Goal: Task Accomplishment & Management: Use online tool/utility

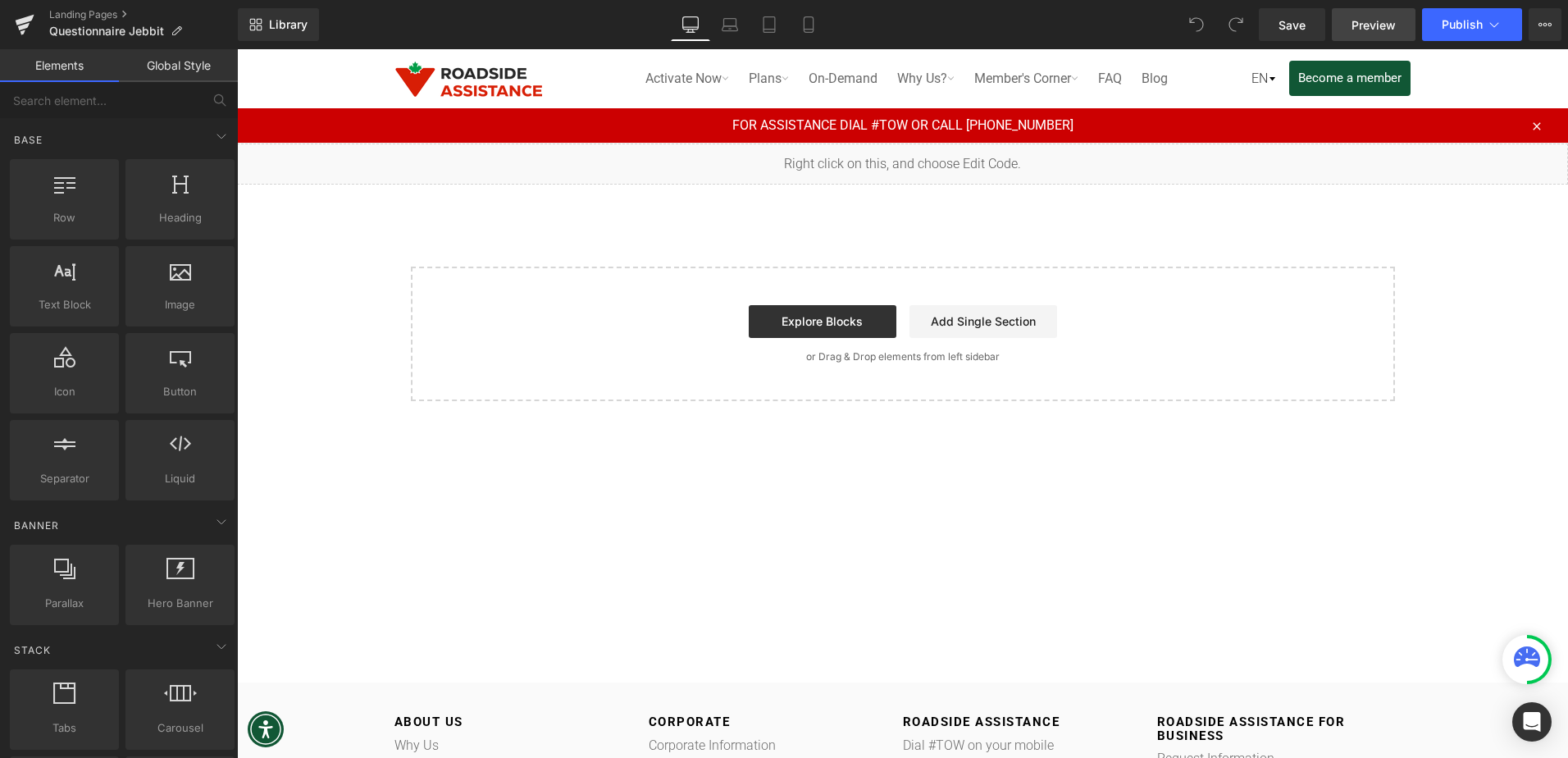
click at [1358, 23] on span "Preview" at bounding box center [1373, 25] width 44 height 17
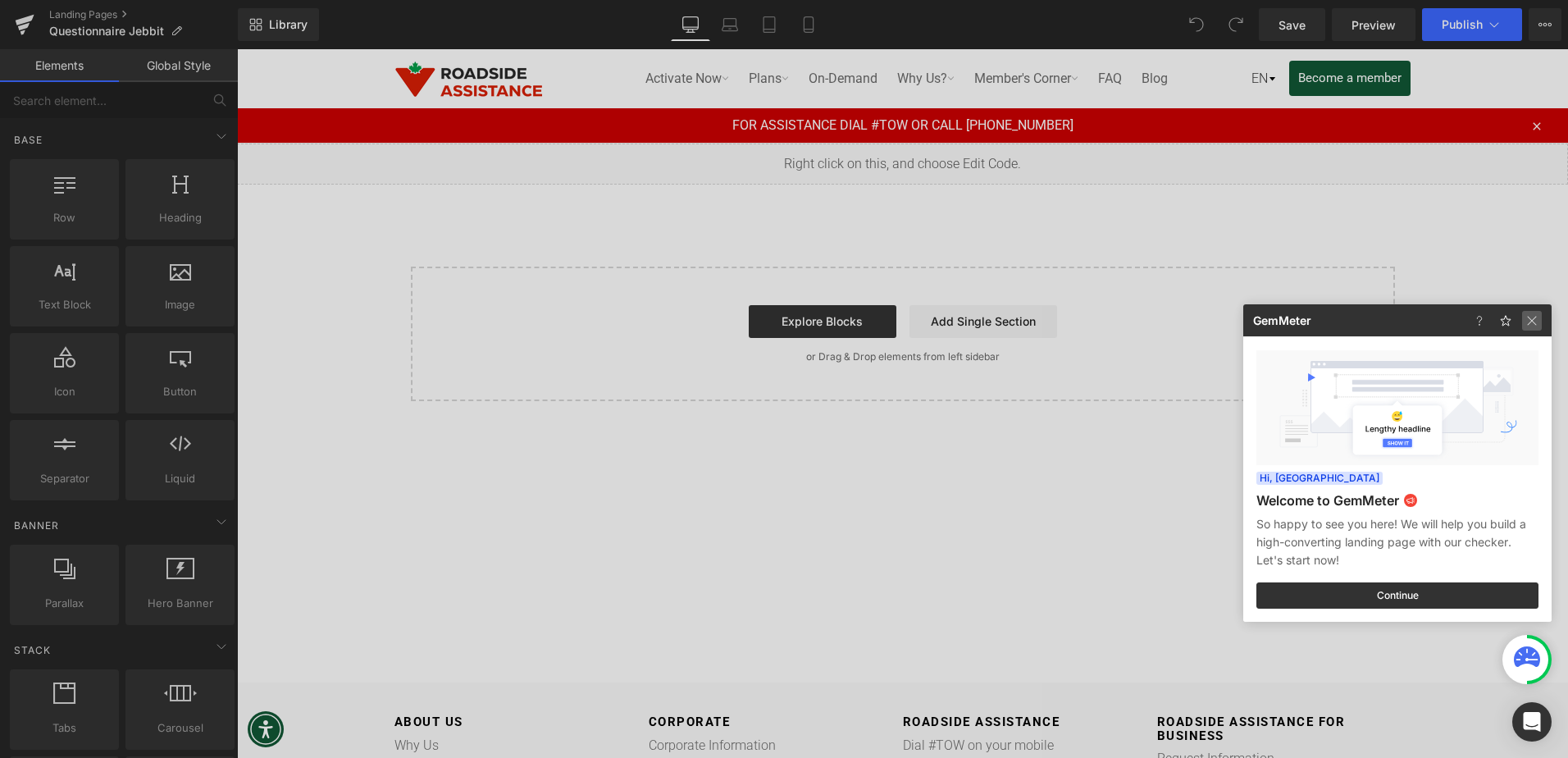
click at [1048, 43] on img at bounding box center [1028, 30] width 39 height 28
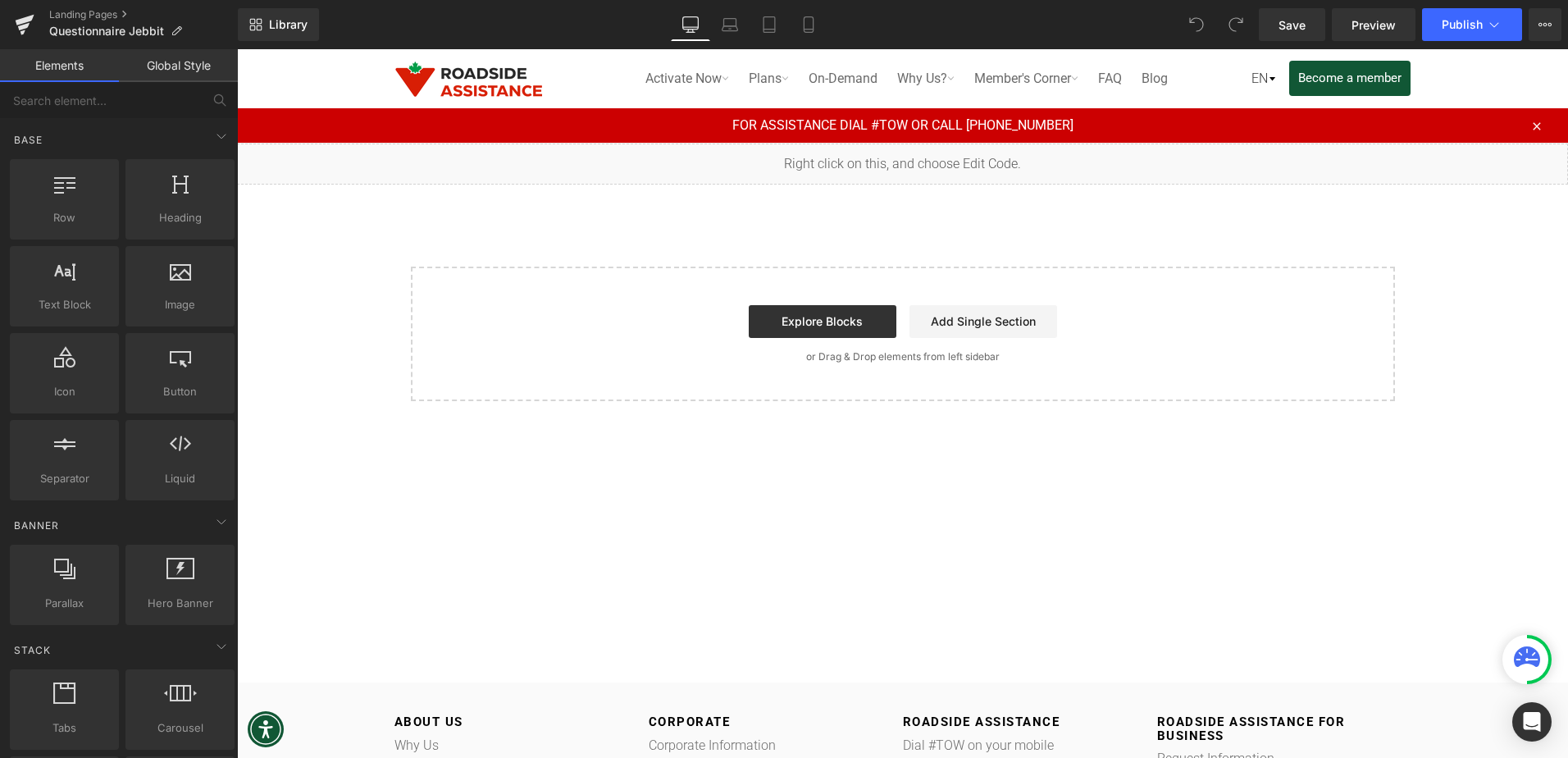
click at [493, 320] on div "Explore Blocks Add Single Section" at bounding box center [903, 321] width 932 height 33
click at [594, 356] on p "or Drag & Drop elements from left sidebar" at bounding box center [903, 357] width 932 height 12
click at [184, 65] on link "Global Style" at bounding box center [178, 65] width 118 height 33
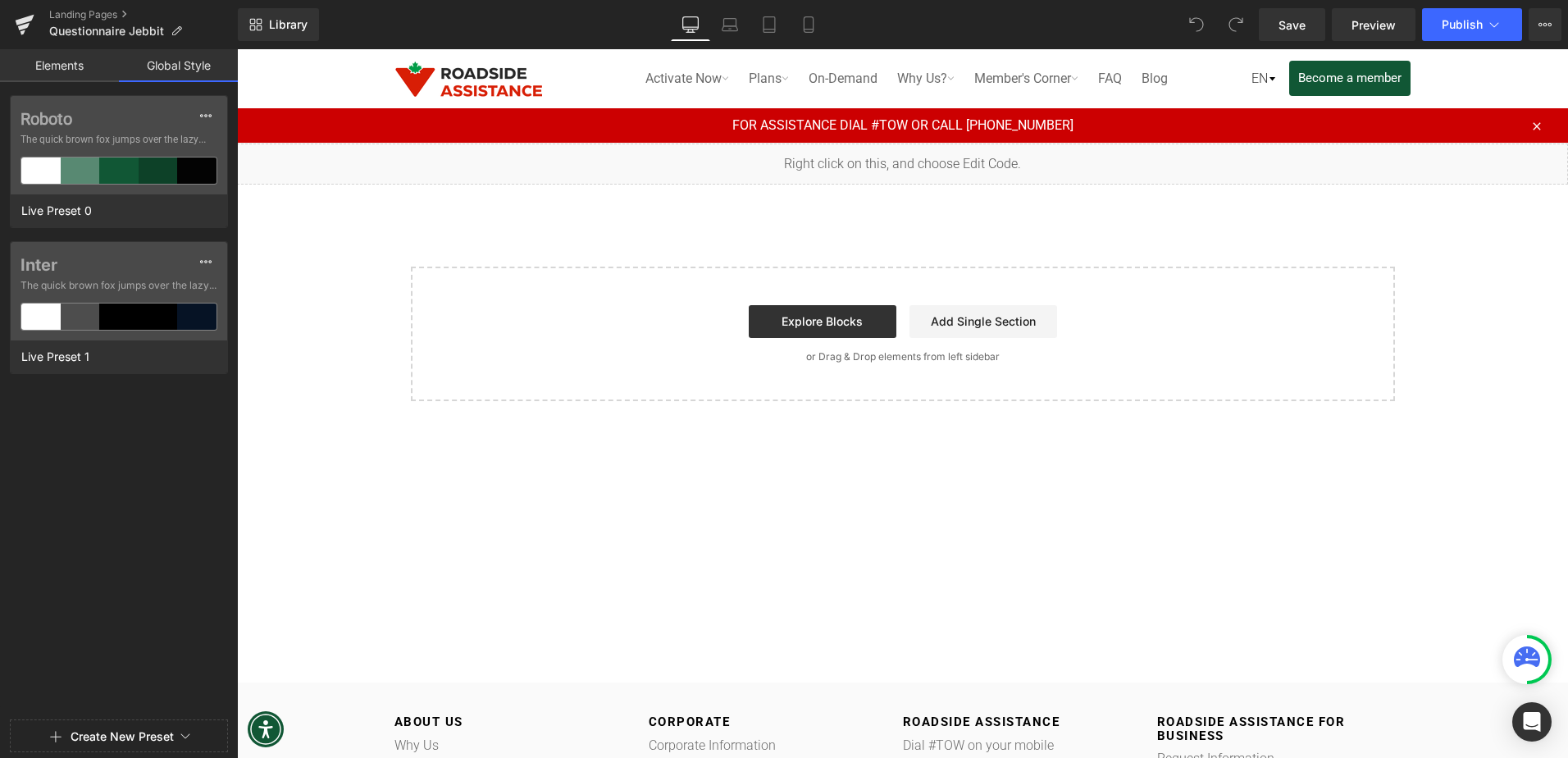
click at [80, 69] on link "Elements" at bounding box center [59, 65] width 118 height 33
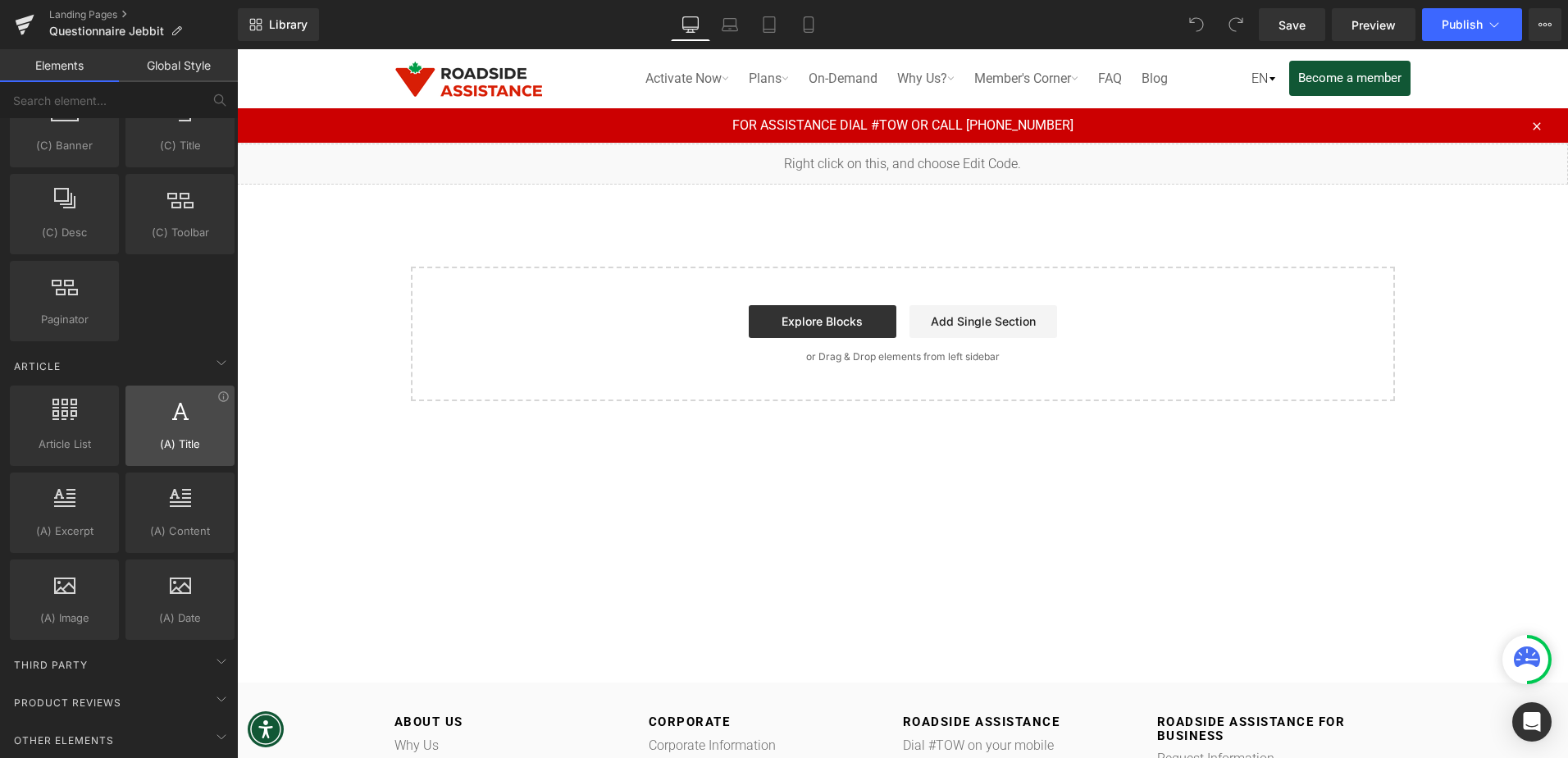
scroll to position [2717, 0]
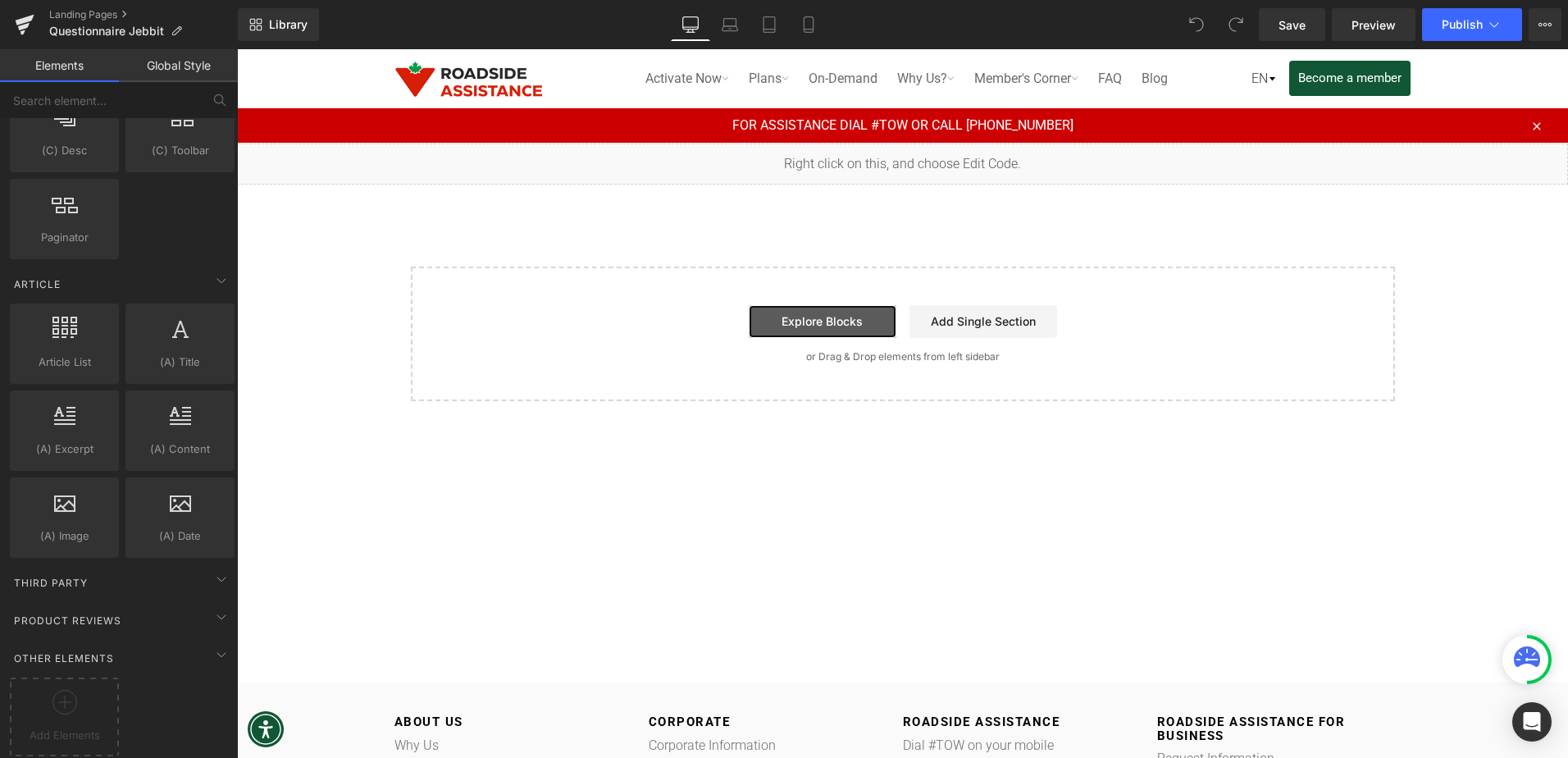
click at [815, 321] on link "Explore Blocks" at bounding box center [823, 321] width 148 height 33
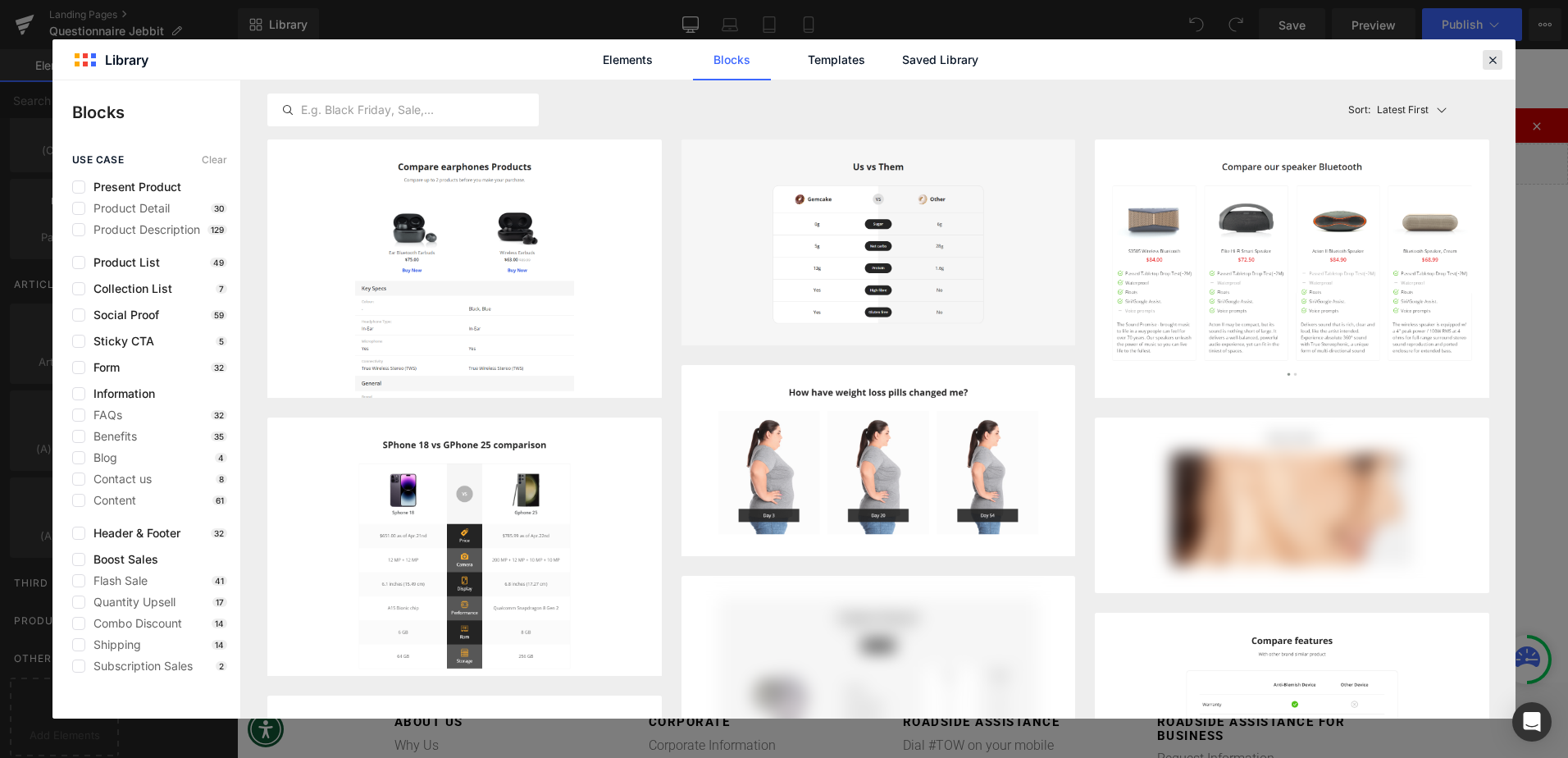
click at [1497, 62] on icon at bounding box center [1492, 59] width 15 height 15
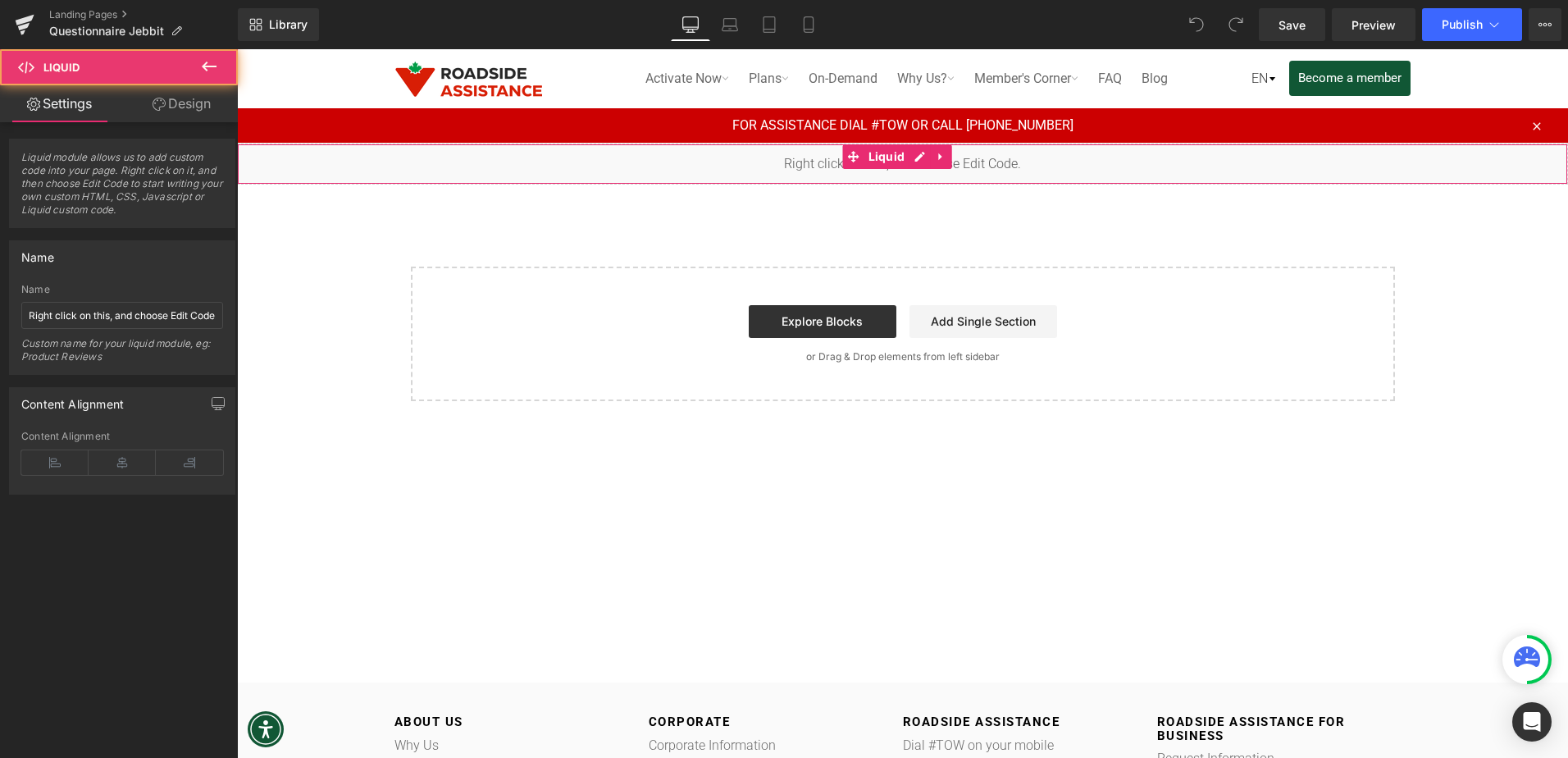
click at [781, 159] on div "Liquid" at bounding box center [902, 164] width 1331 height 41
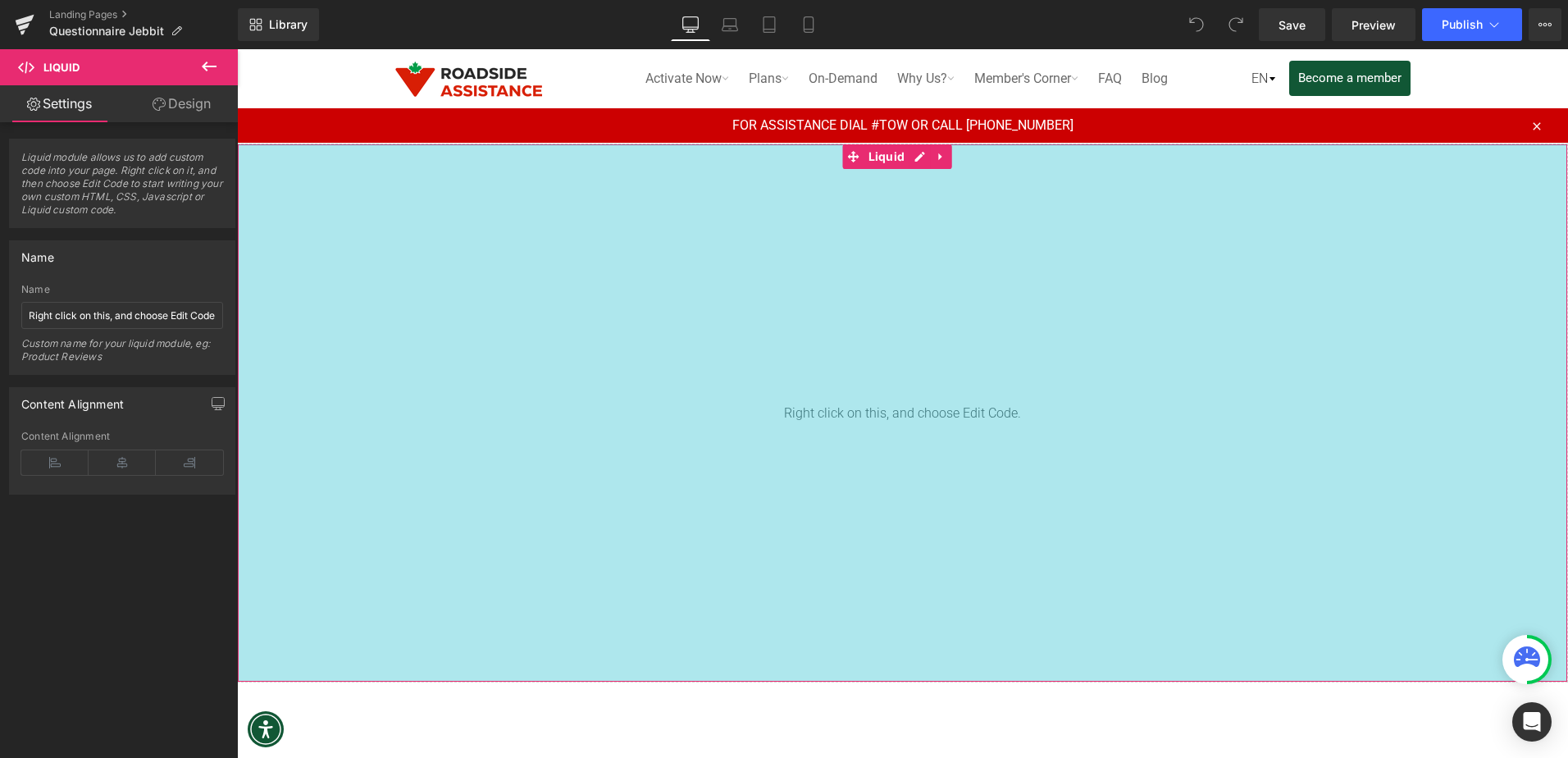
drag, startPoint x: 823, startPoint y: 182, endPoint x: 795, endPoint y: 720, distance: 538.7
click at [795, 720] on div "Liquid 655px Select your layout" at bounding box center [902, 520] width 1331 height 755
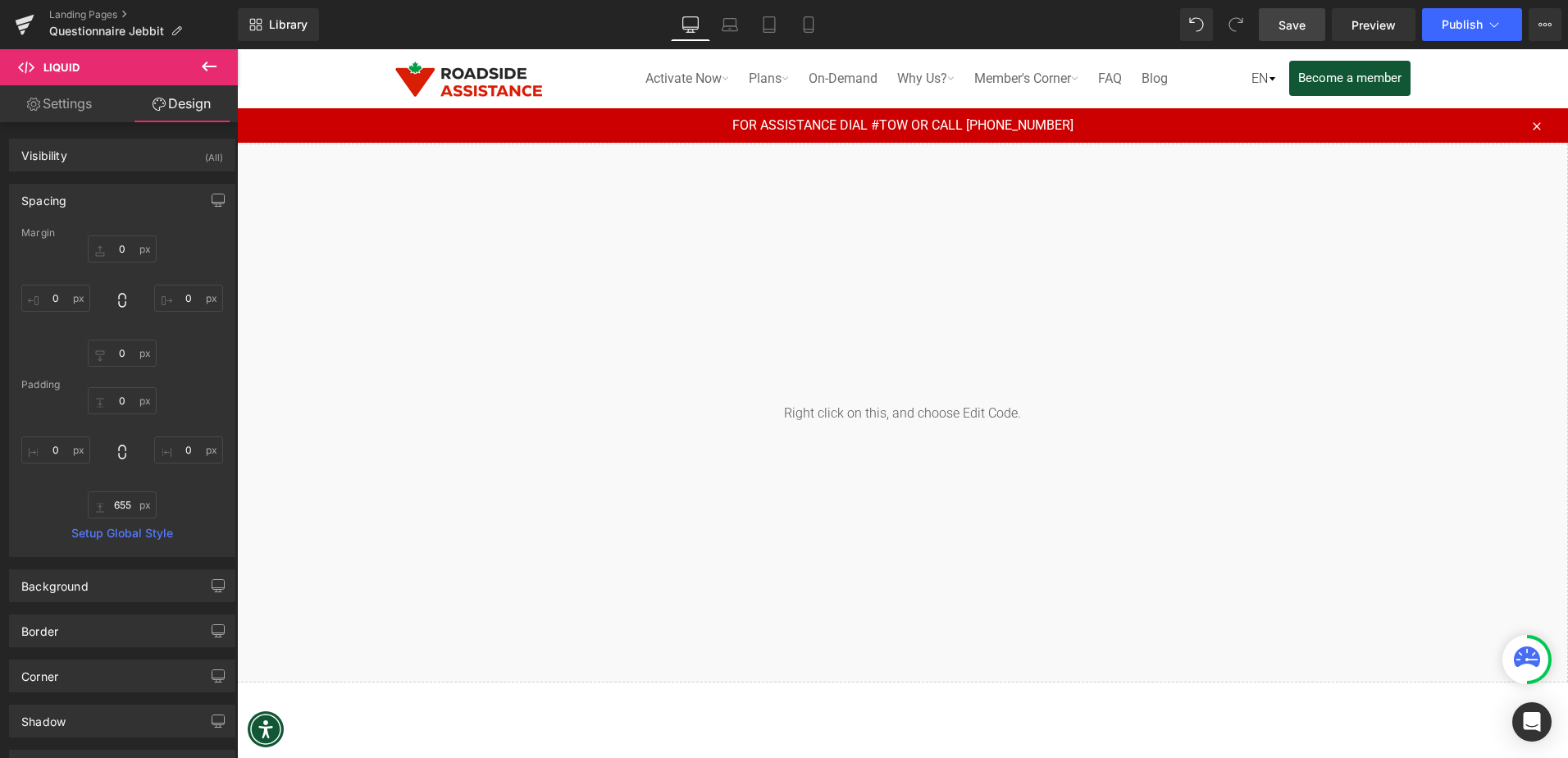
click at [1275, 22] on link "Save" at bounding box center [1292, 24] width 66 height 33
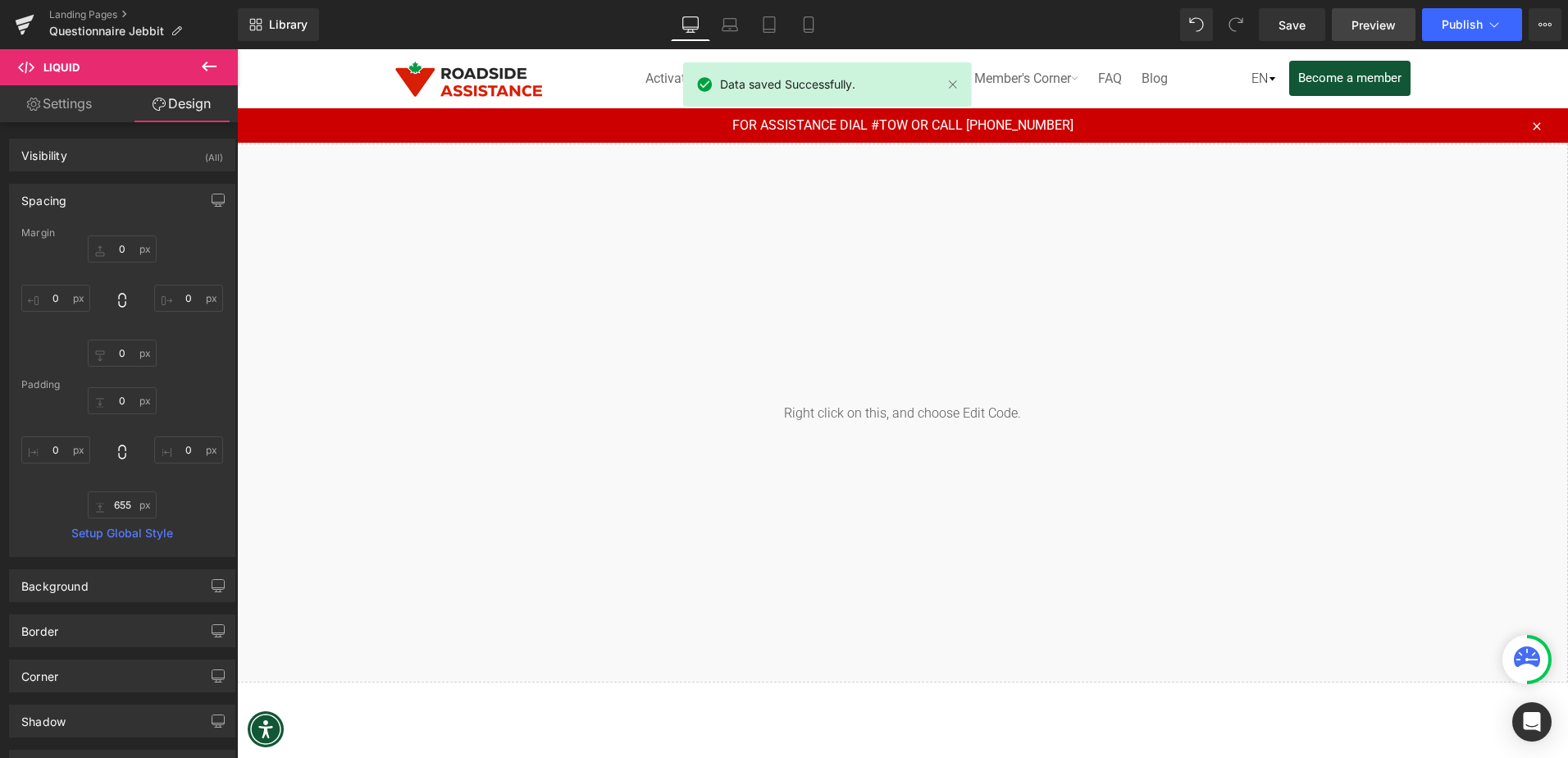
click at [1363, 20] on span "Preview" at bounding box center [1373, 25] width 44 height 17
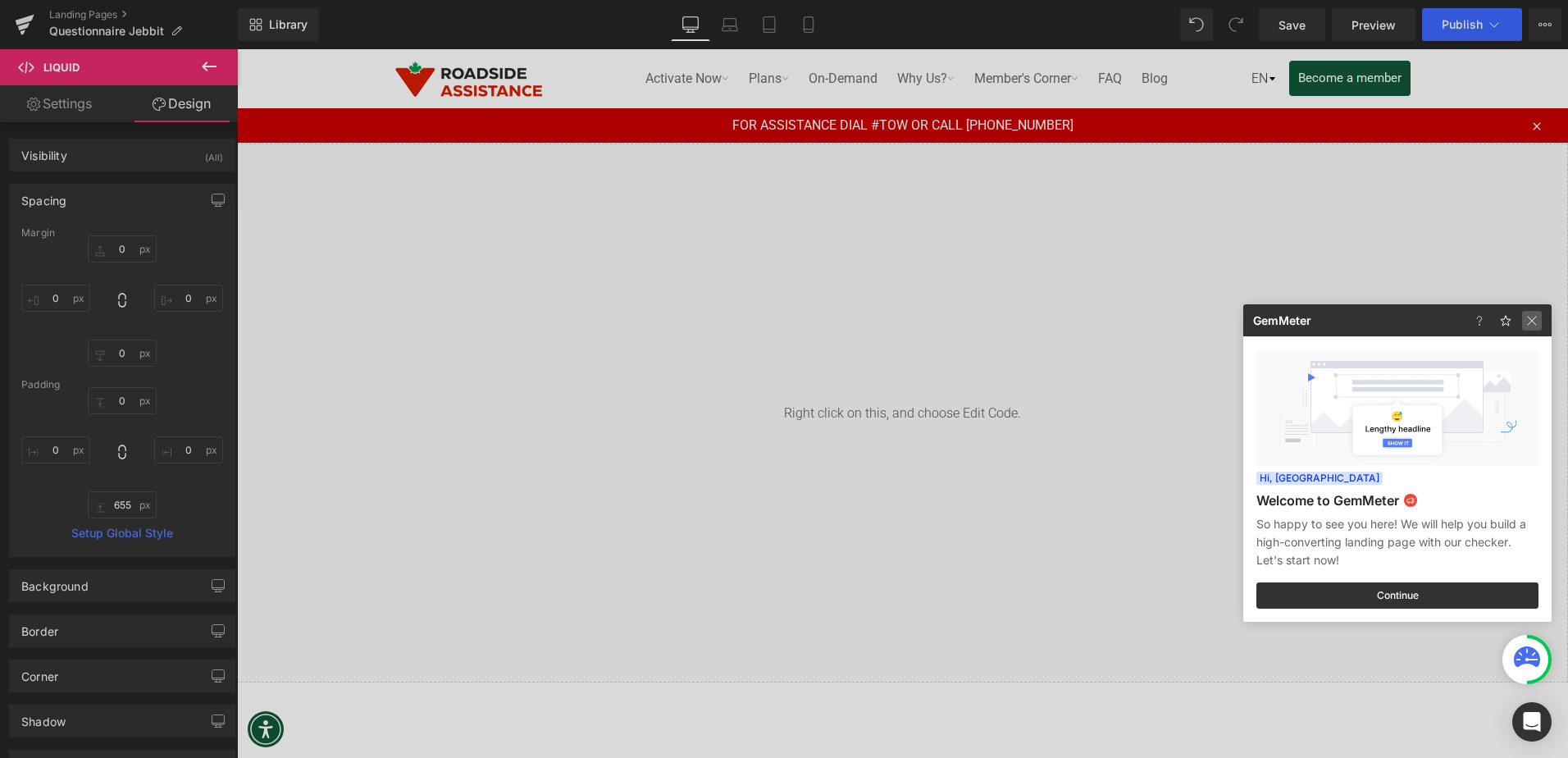
click at [1538, 325] on img at bounding box center [1531, 321] width 20 height 20
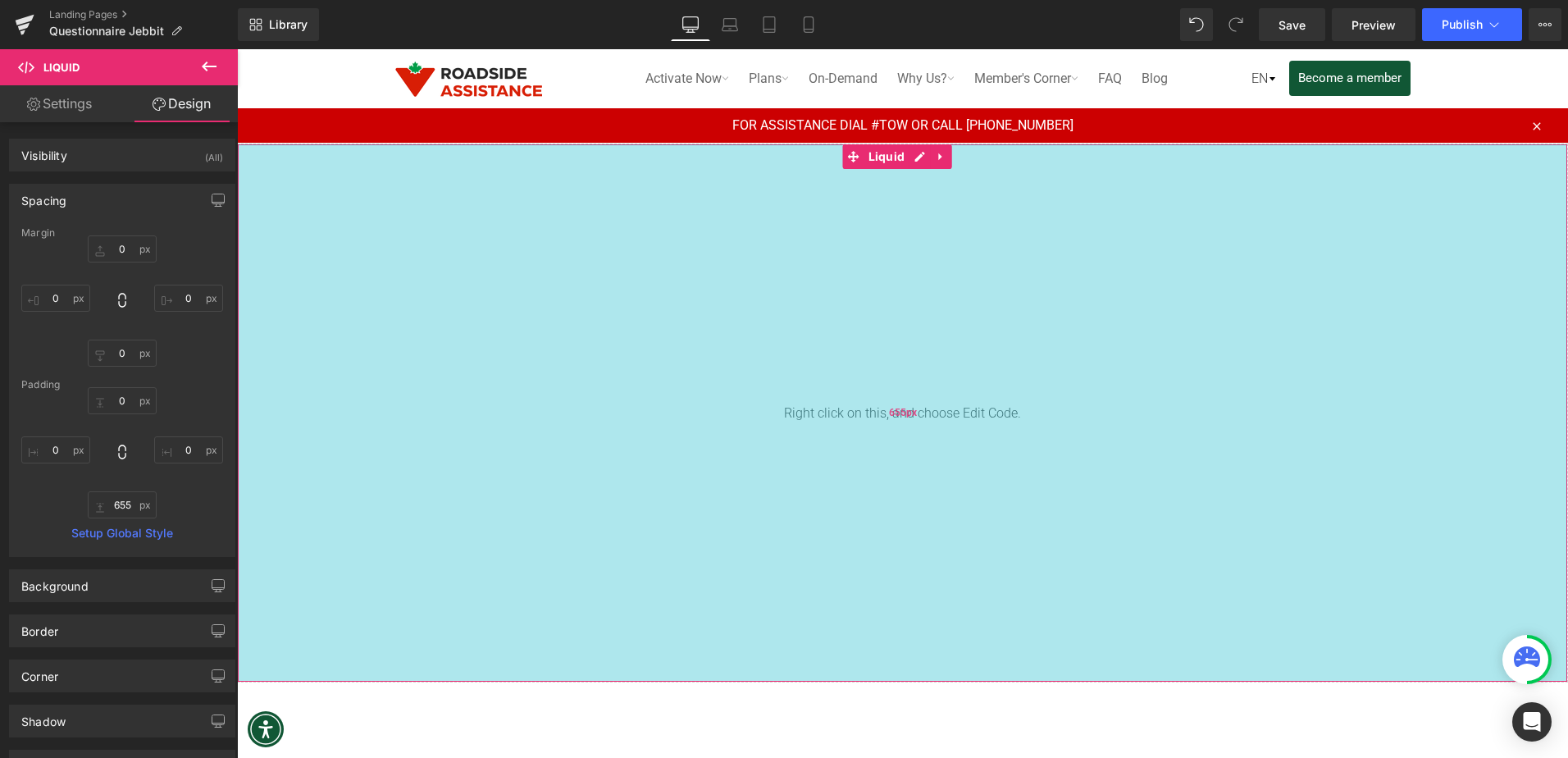
click at [1055, 308] on div "655px" at bounding box center [902, 413] width 1329 height 537
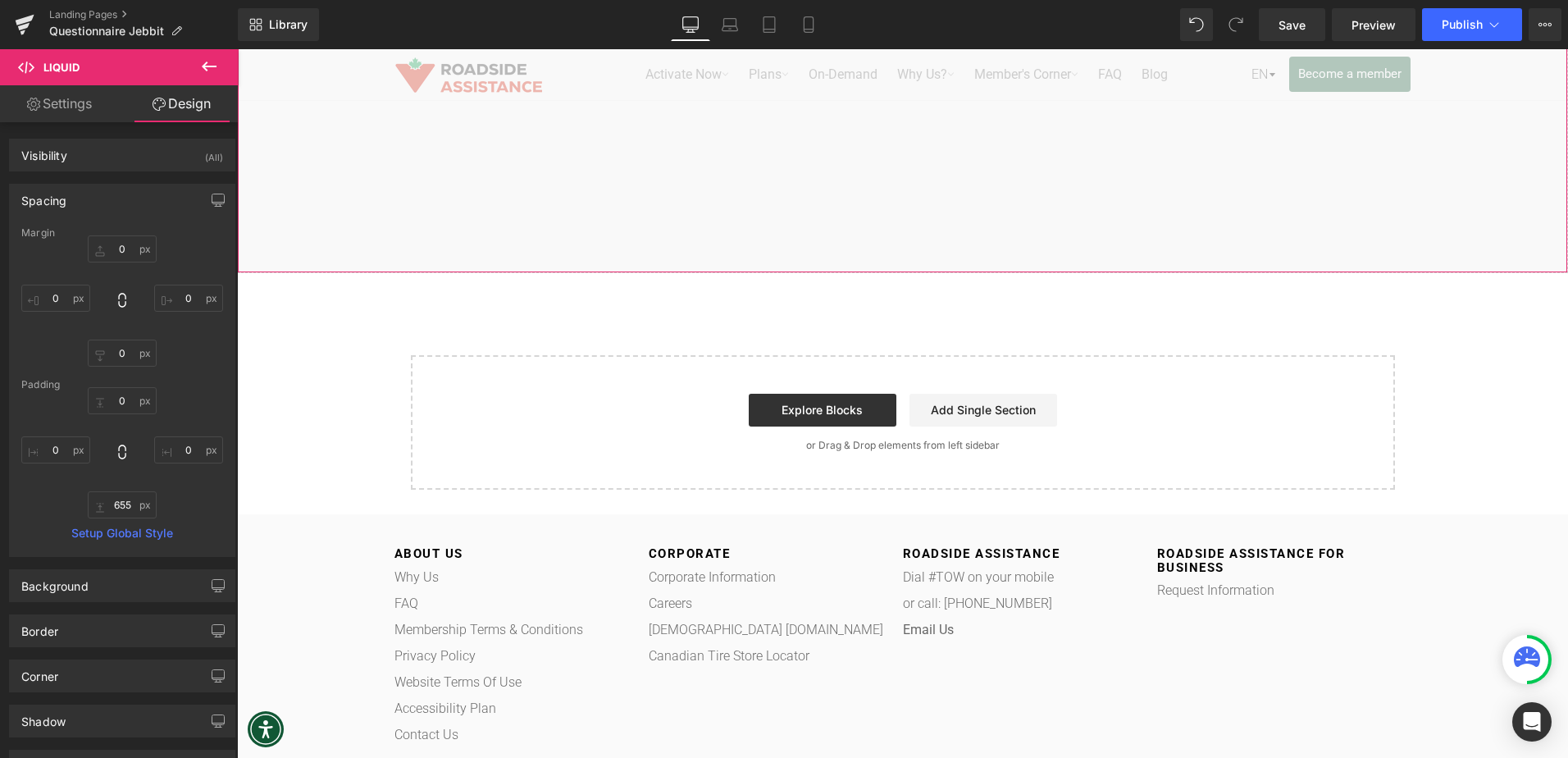
scroll to position [410, 0]
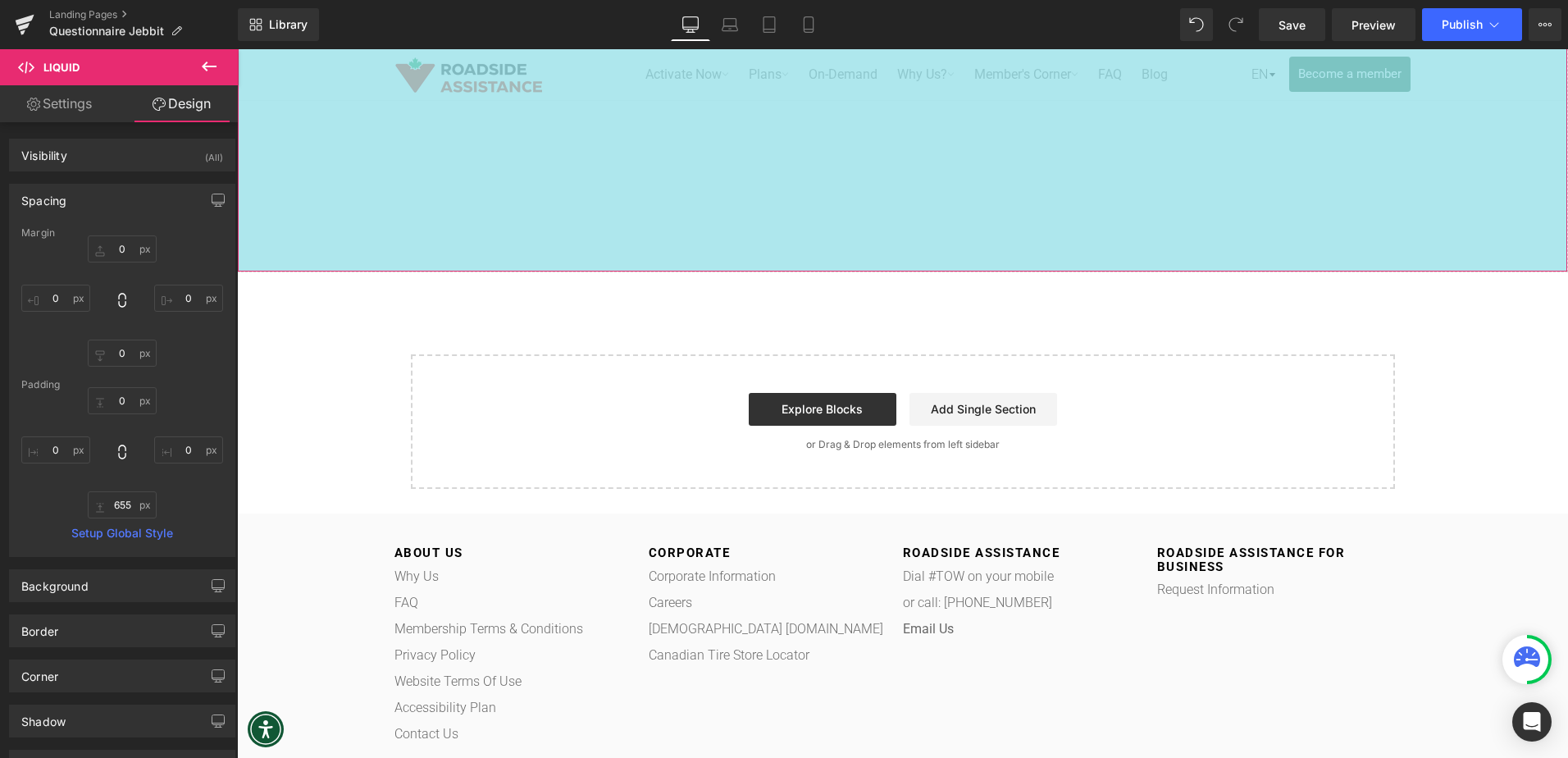
click at [1011, 267] on div "655px" at bounding box center [902, 3] width 1329 height 537
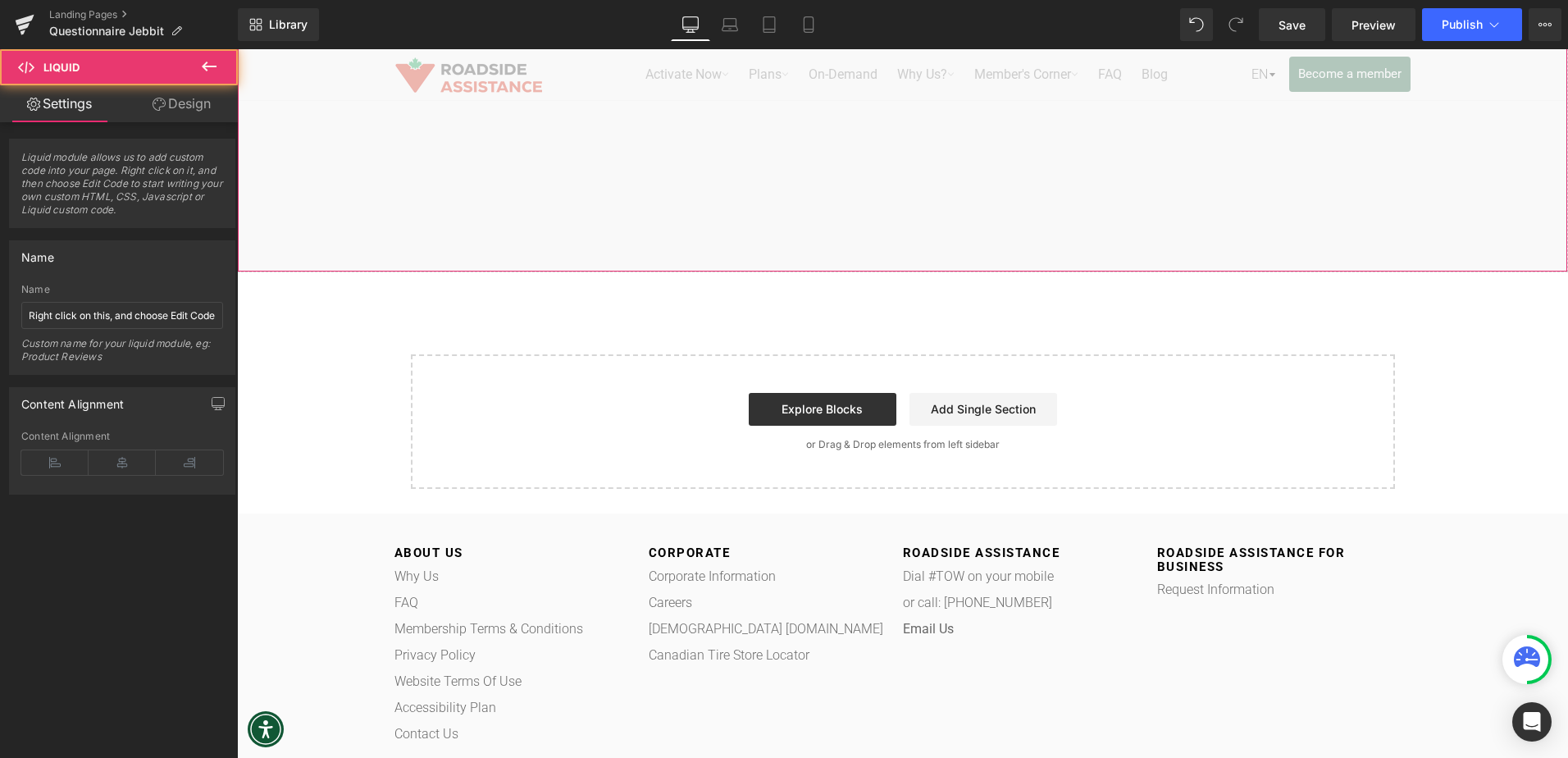
click at [1011, 271] on div "Liquid 655px" at bounding box center [902, 3] width 1331 height 539
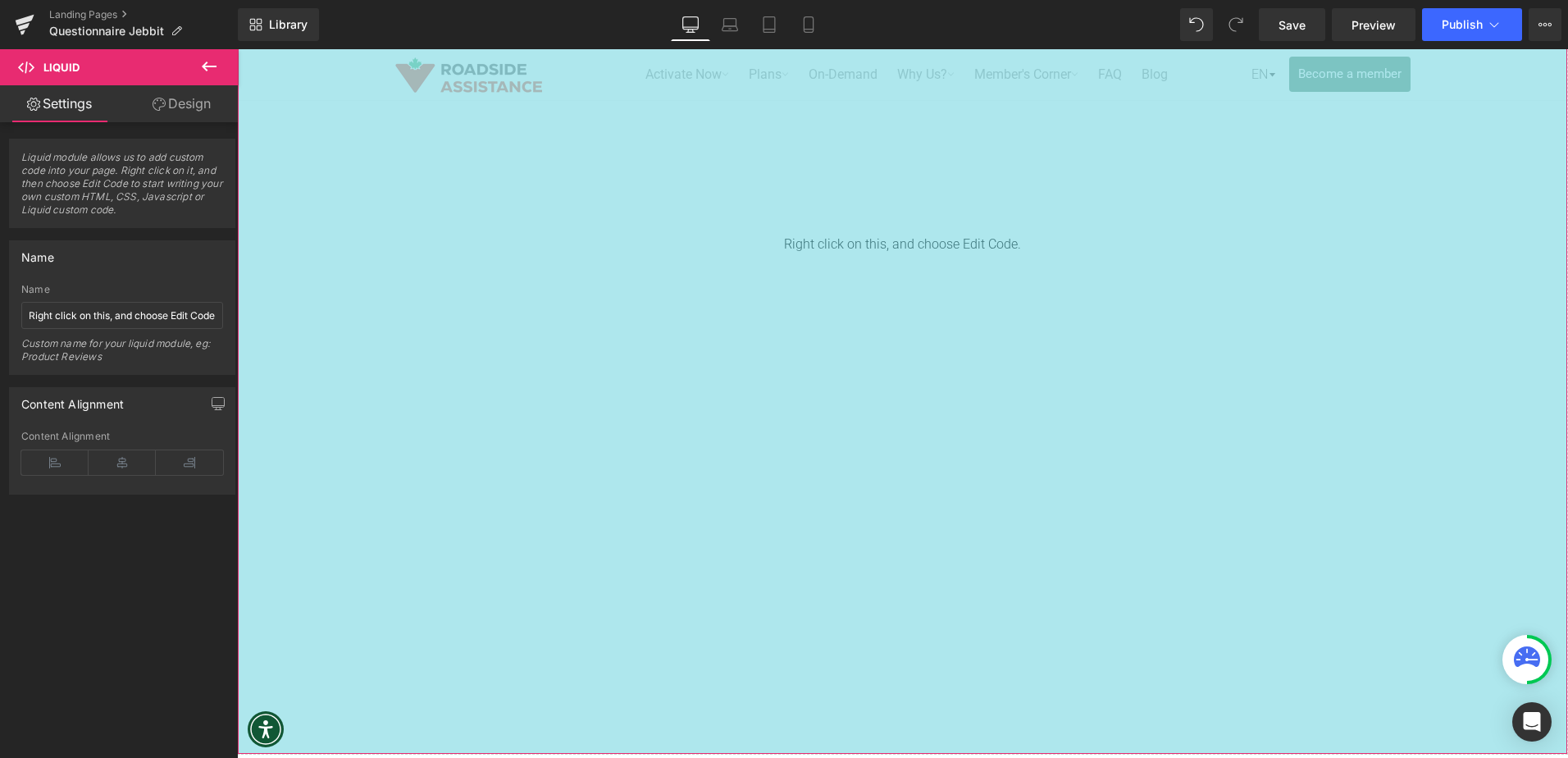
drag, startPoint x: 1013, startPoint y: 269, endPoint x: 1011, endPoint y: 789, distance: 520.0
click at [1011, 757] on html "Skip to content Search Activate Now Silver Plans Silver Member Plan Silver Vehi…" at bounding box center [902, 452] width 1331 height 1628
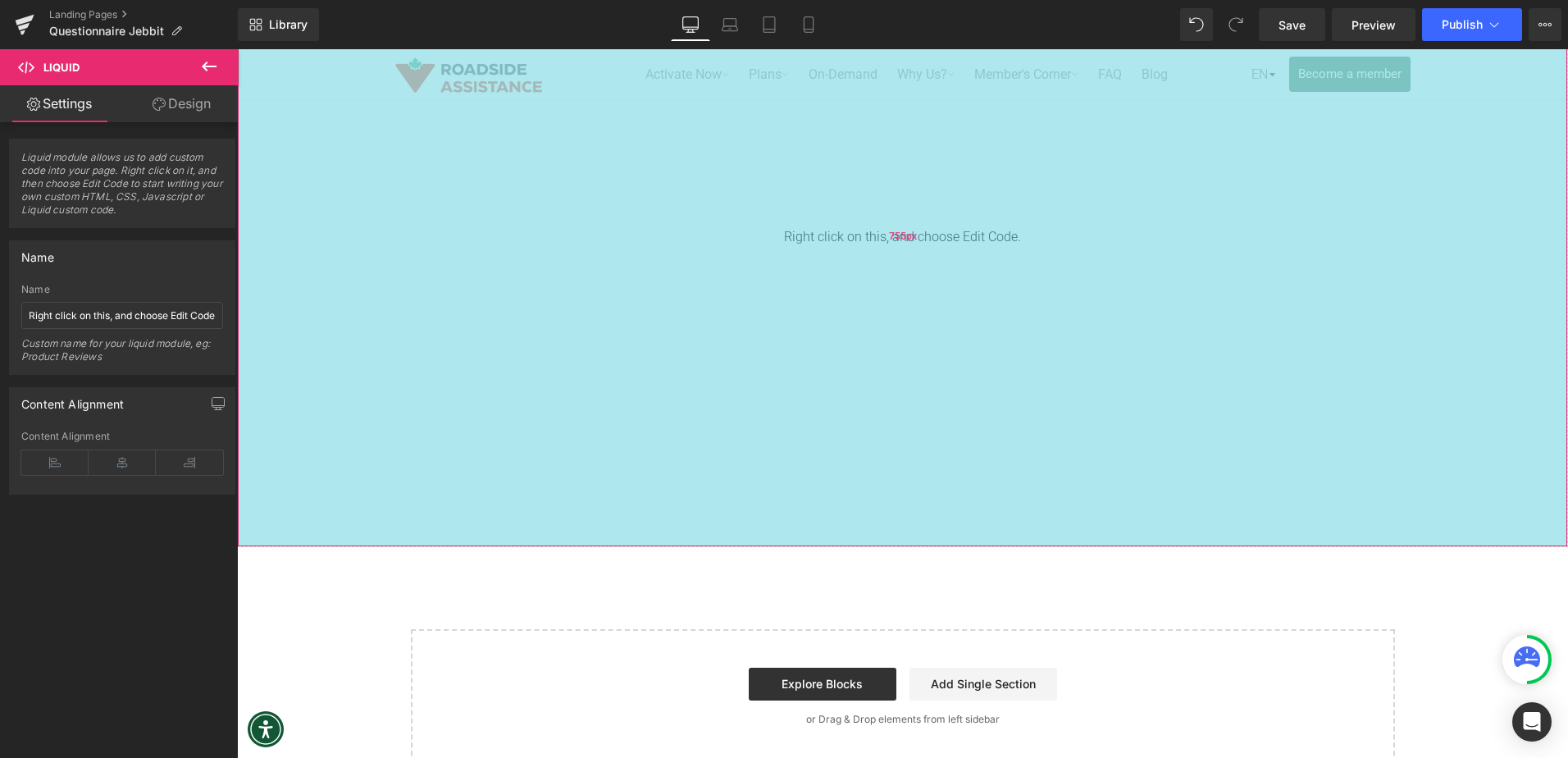
scroll to position [0, 0]
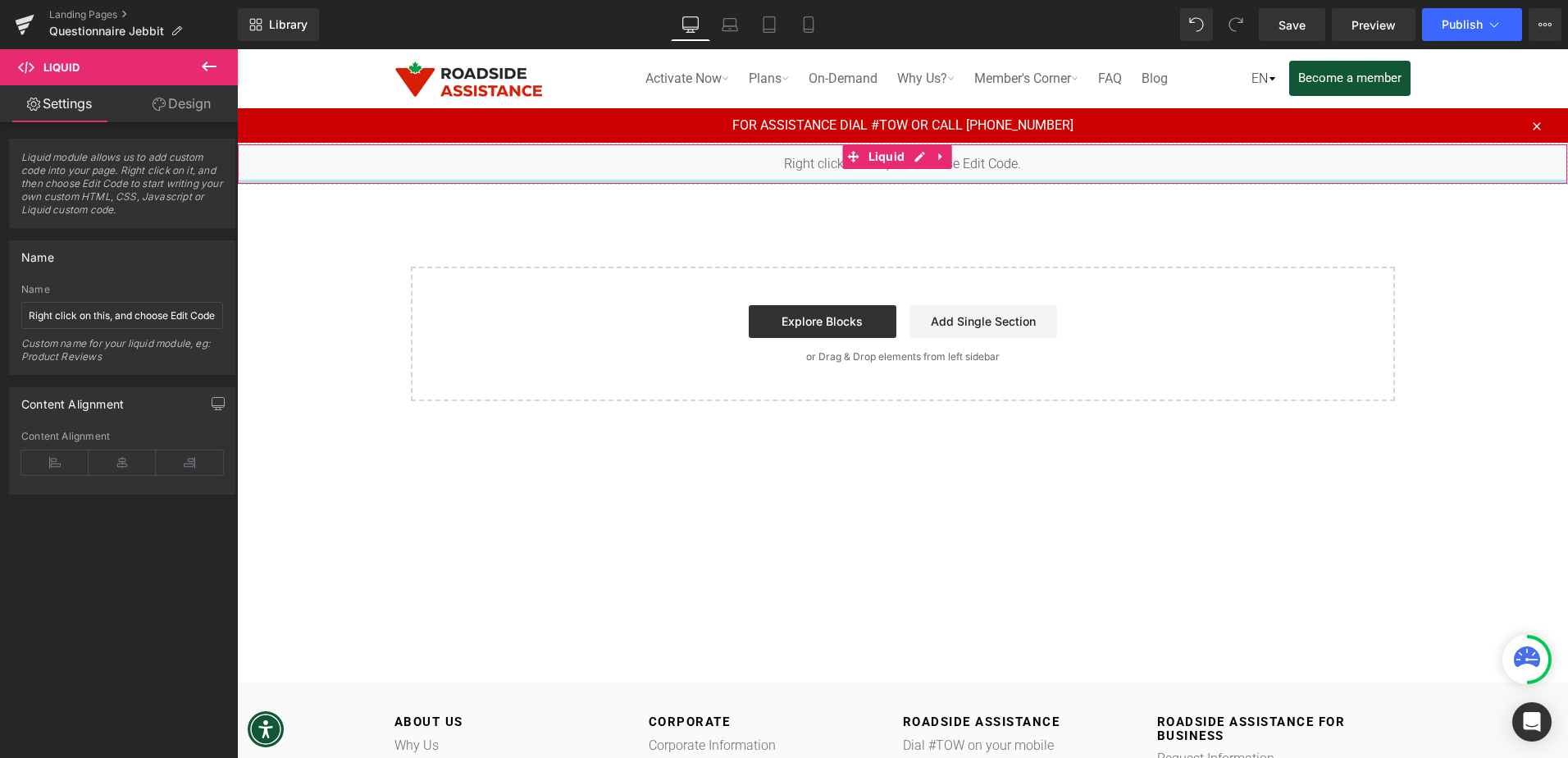
click at [1071, 168] on div "Liquid" at bounding box center [902, 164] width 1331 height 41
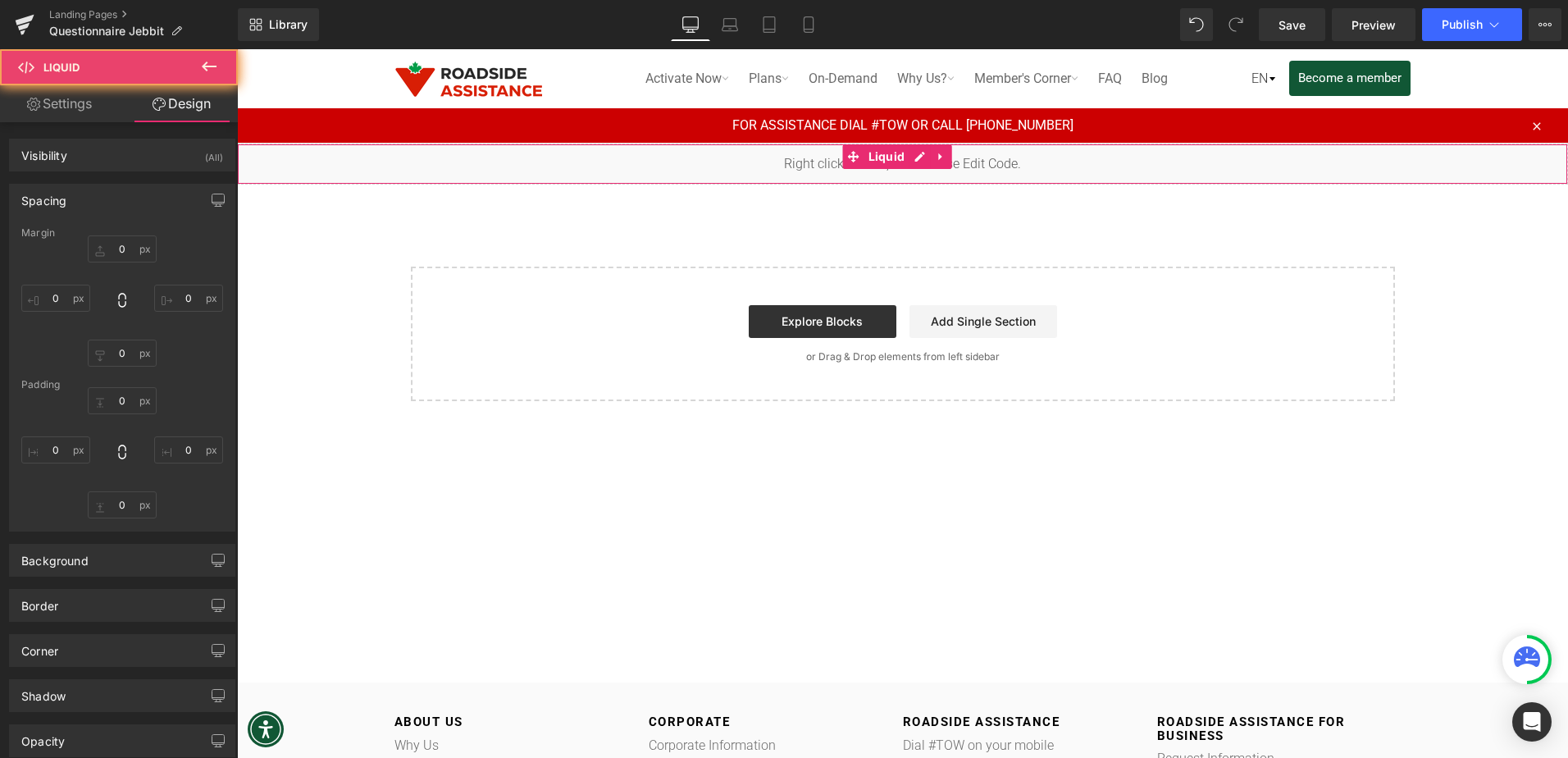
type input "0"
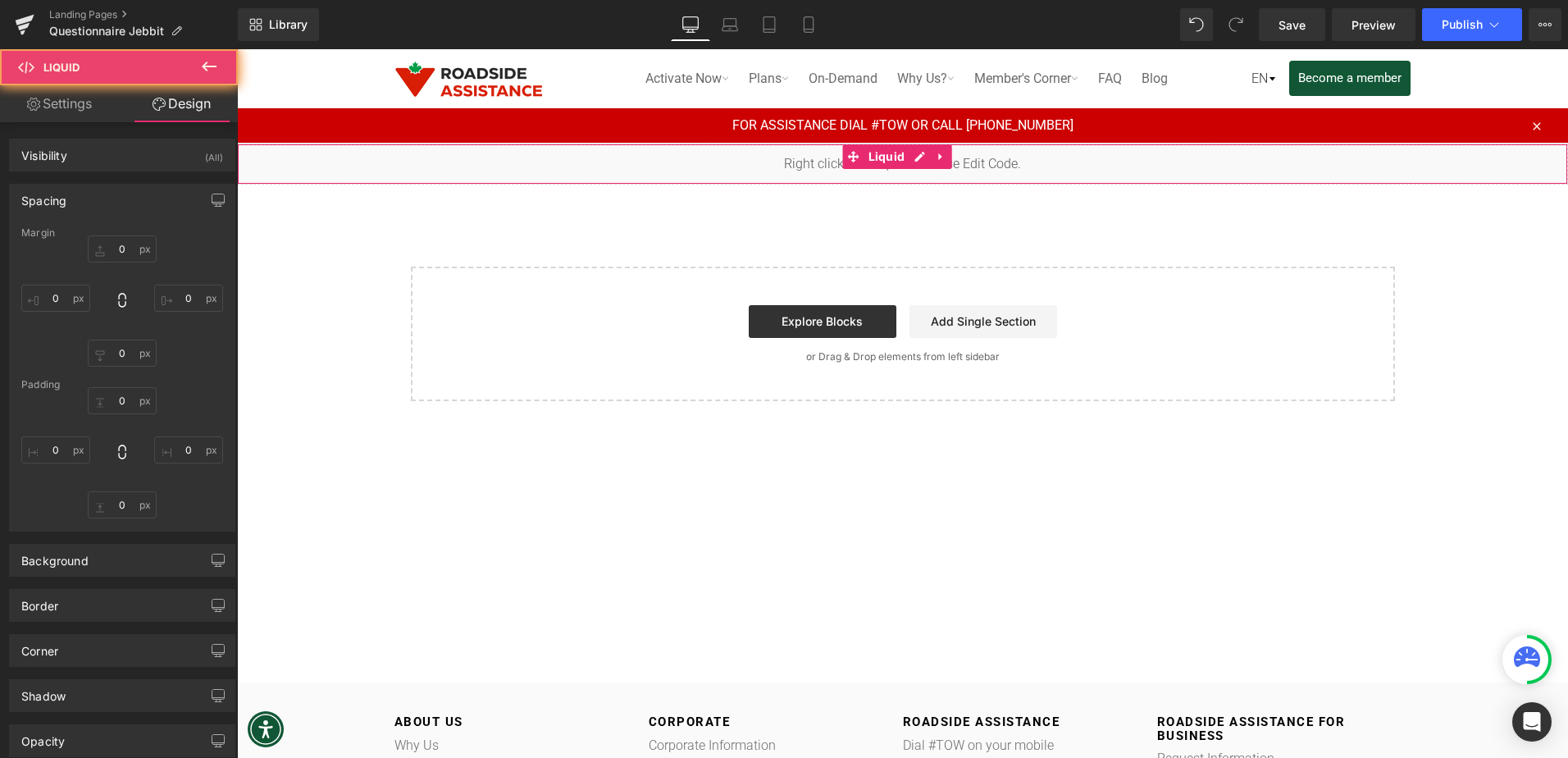
type input "0"
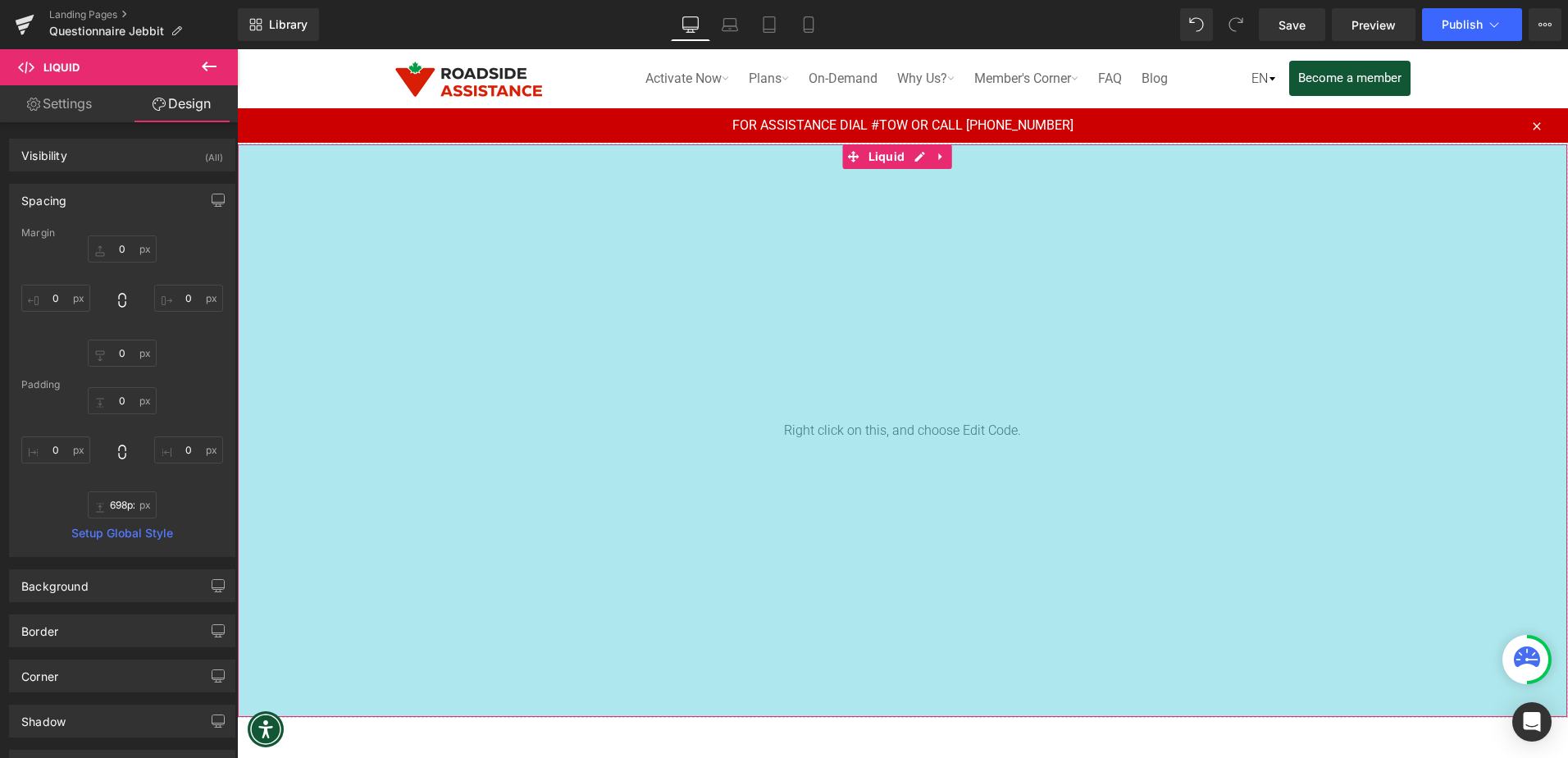
drag, startPoint x: 982, startPoint y: 182, endPoint x: 1060, endPoint y: 785, distance: 608.0
click at [1060, 757] on html "Skip to content Search Activate Now Silver Plans Silver Member Plan Silver Vehi…" at bounding box center [902, 640] width 1331 height 1180
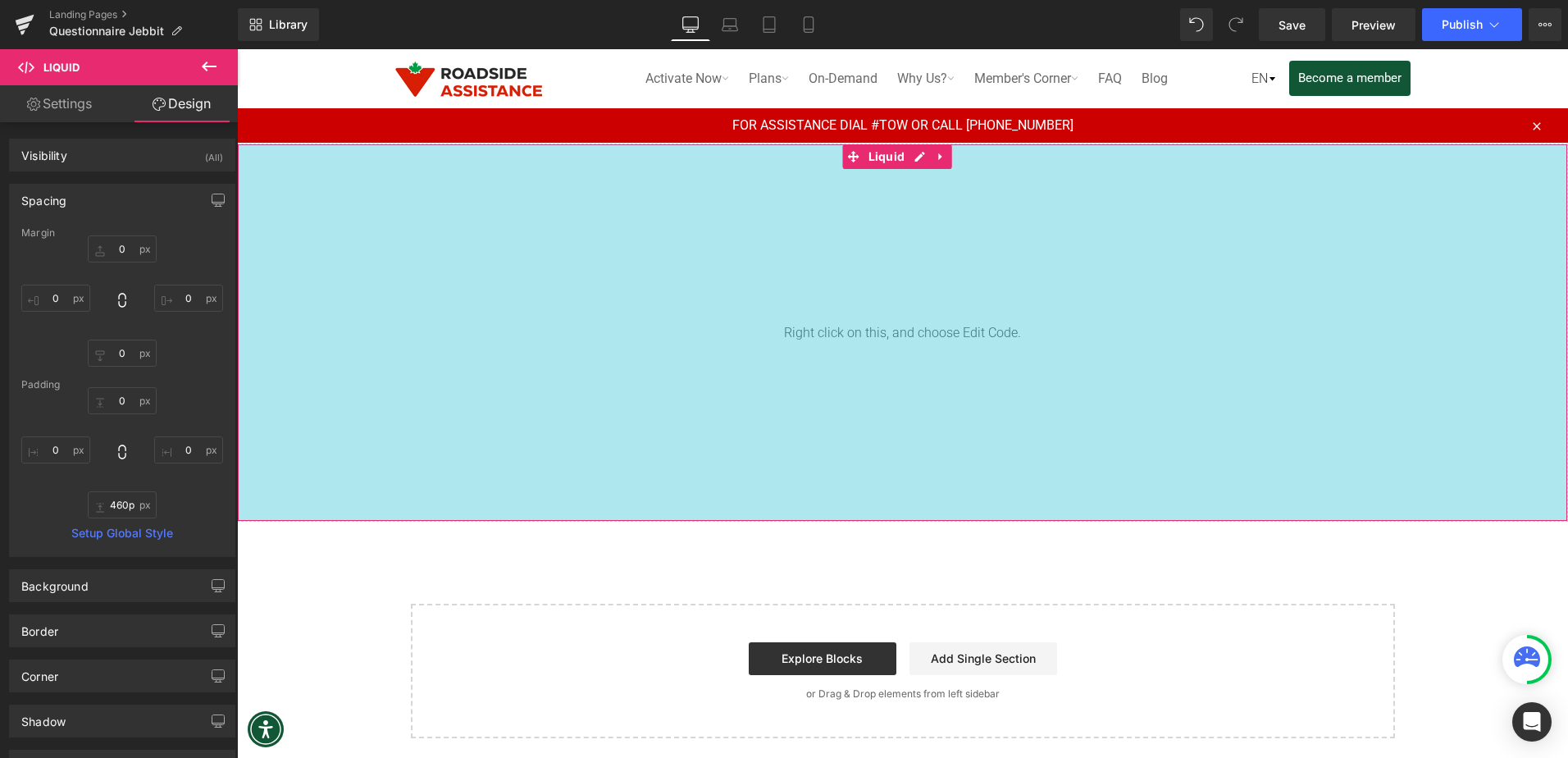
drag, startPoint x: 956, startPoint y: 182, endPoint x: 948, endPoint y: 559, distance: 377.1
click at [948, 559] on div "Liquid 459px Select your layout" at bounding box center [902, 440] width 1331 height 594
click at [859, 339] on div "460px" at bounding box center [902, 333] width 1329 height 377
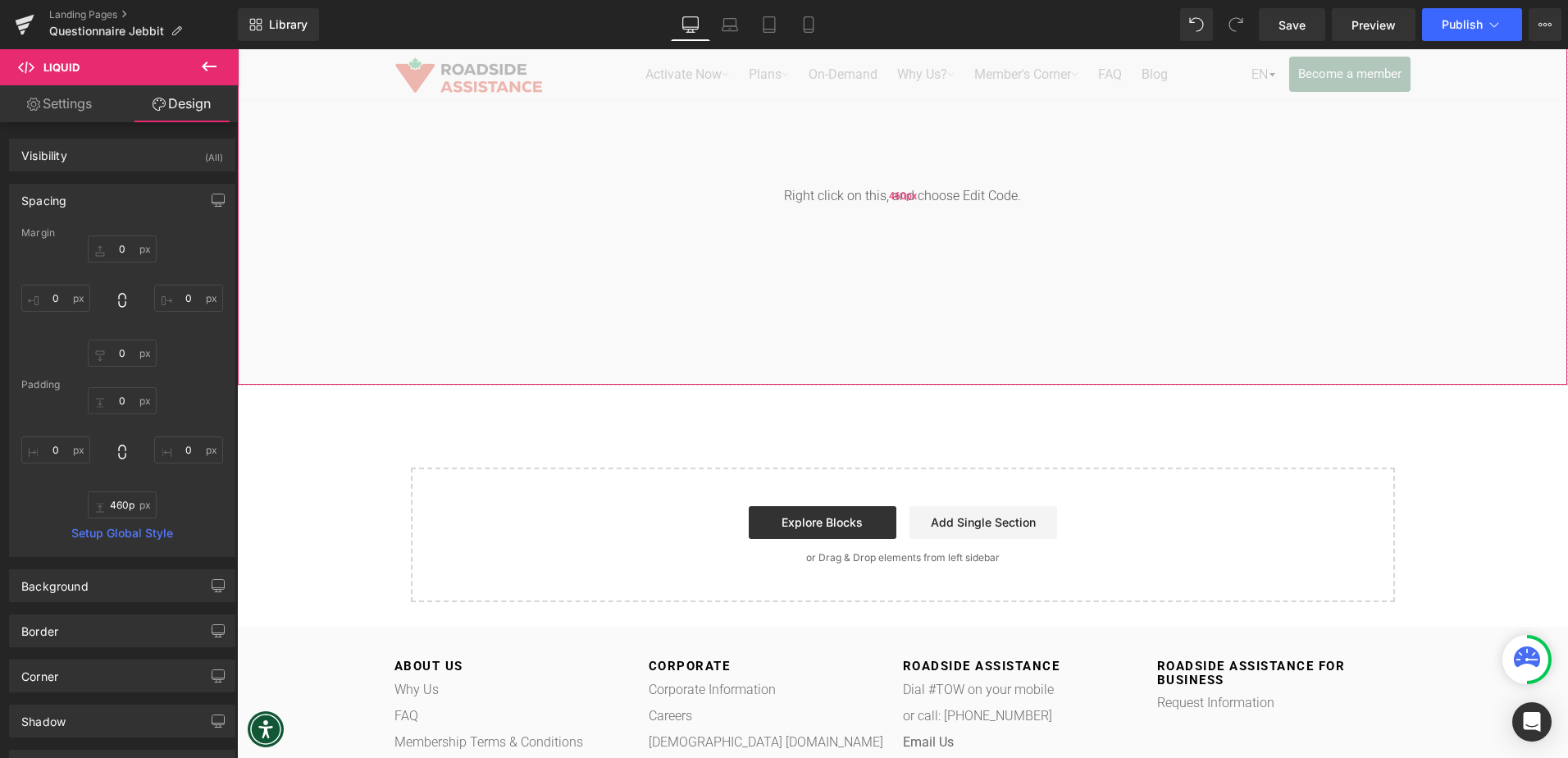
scroll to position [164, 0]
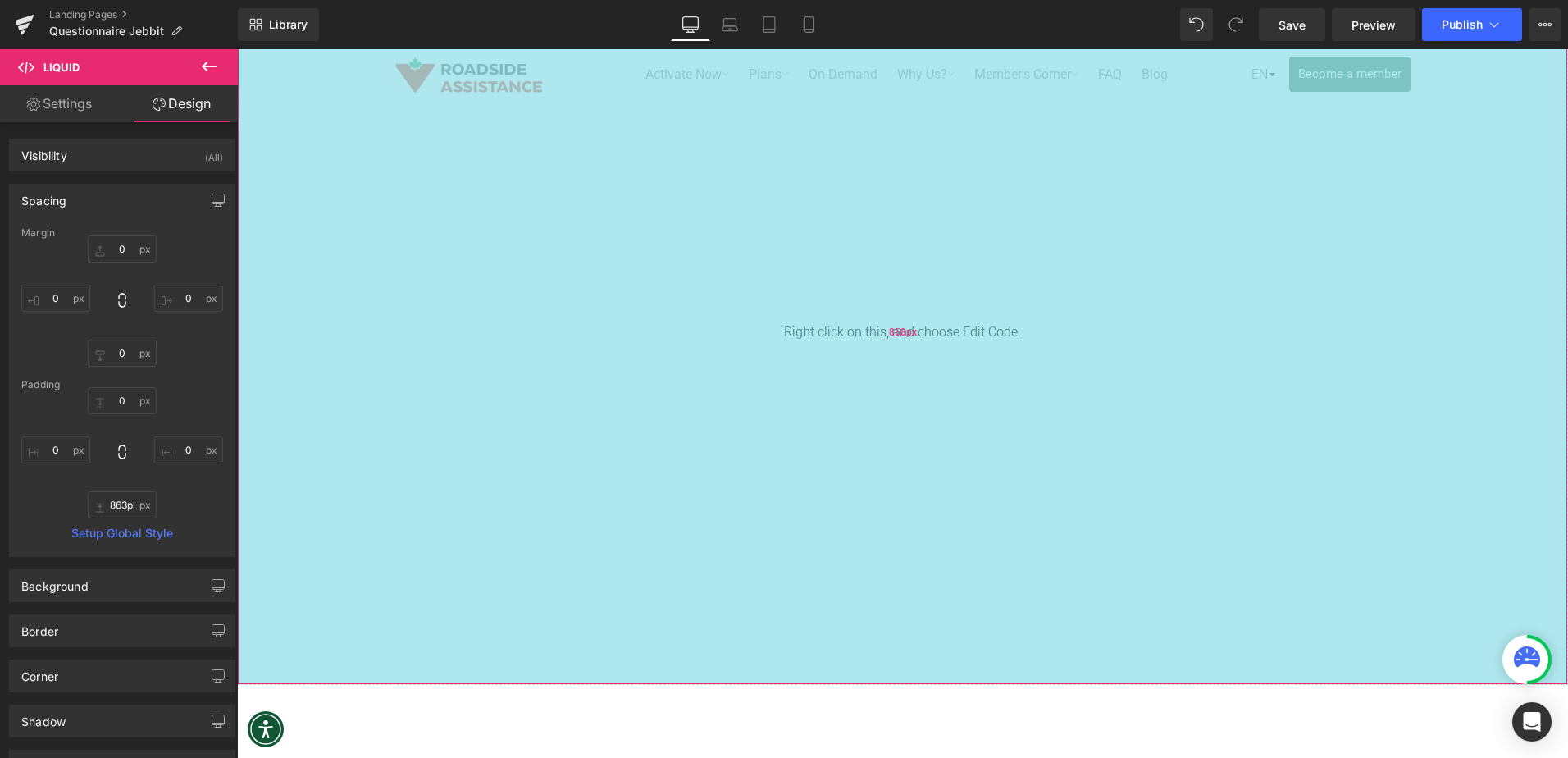
type input "865px"
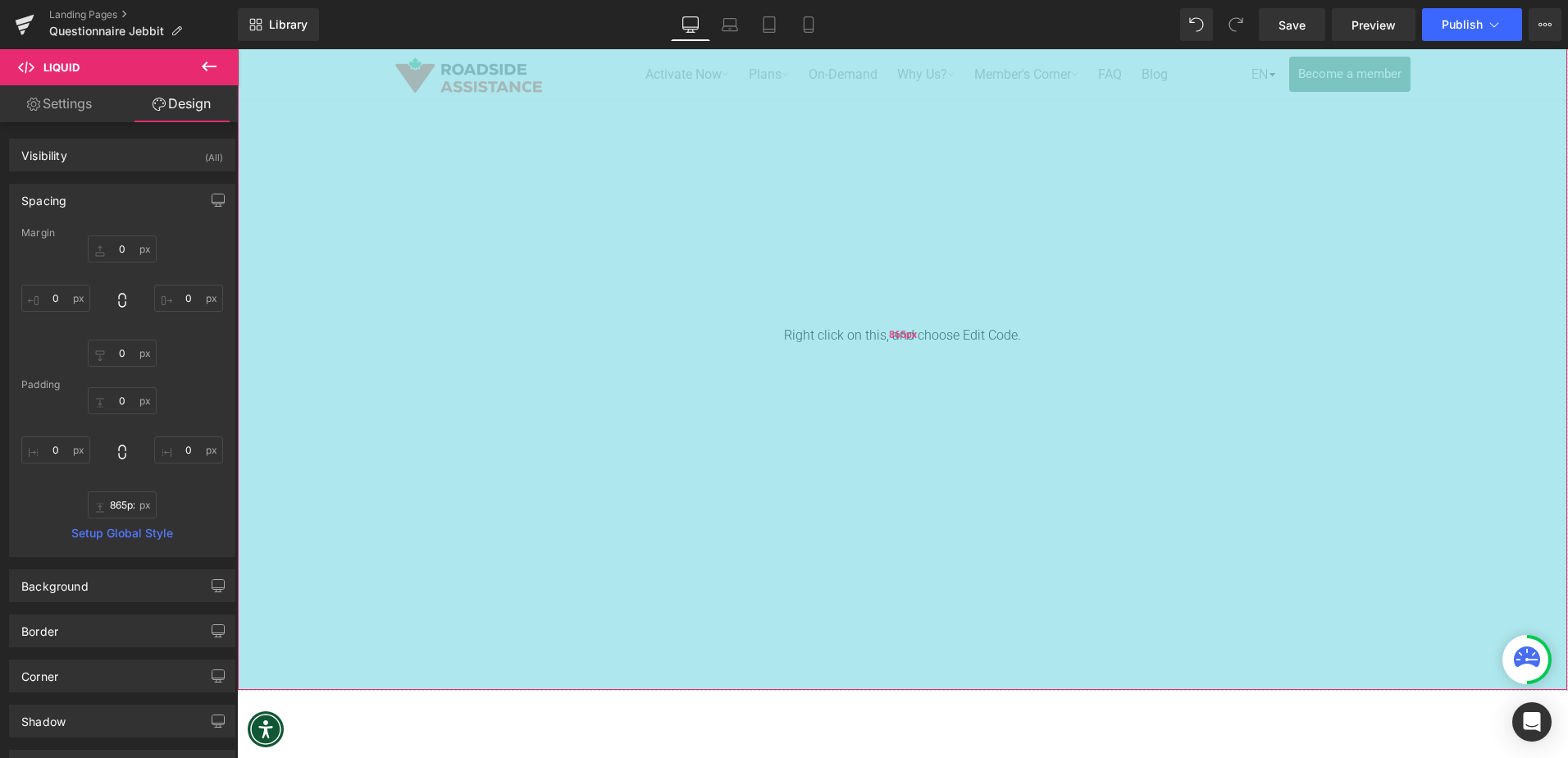
drag, startPoint x: 847, startPoint y: 354, endPoint x: 861, endPoint y: 687, distance: 333.3
click at [861, 687] on div "865px" at bounding box center [902, 335] width 1329 height 710
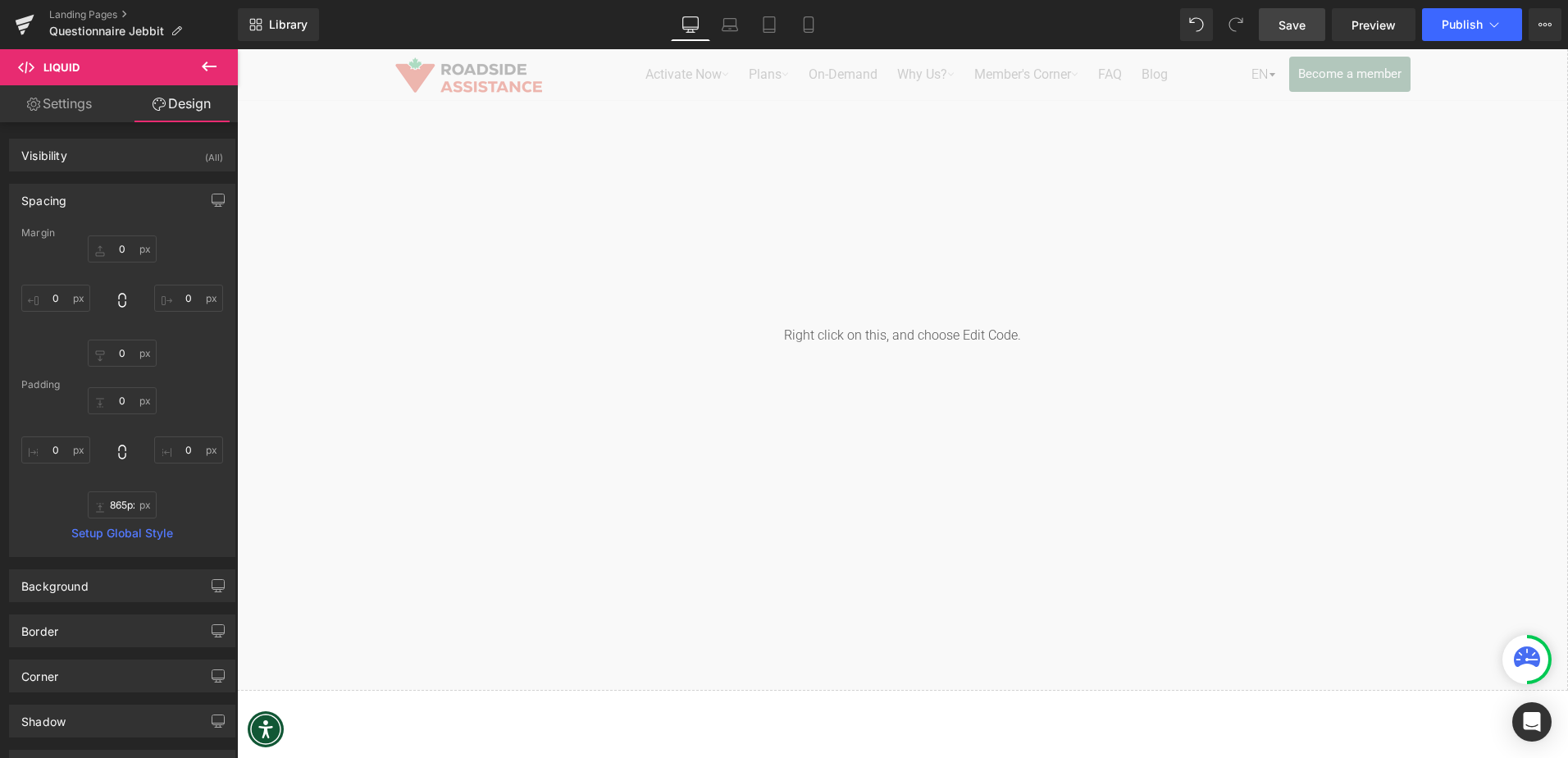
click at [1295, 32] on span "Save" at bounding box center [1291, 25] width 27 height 17
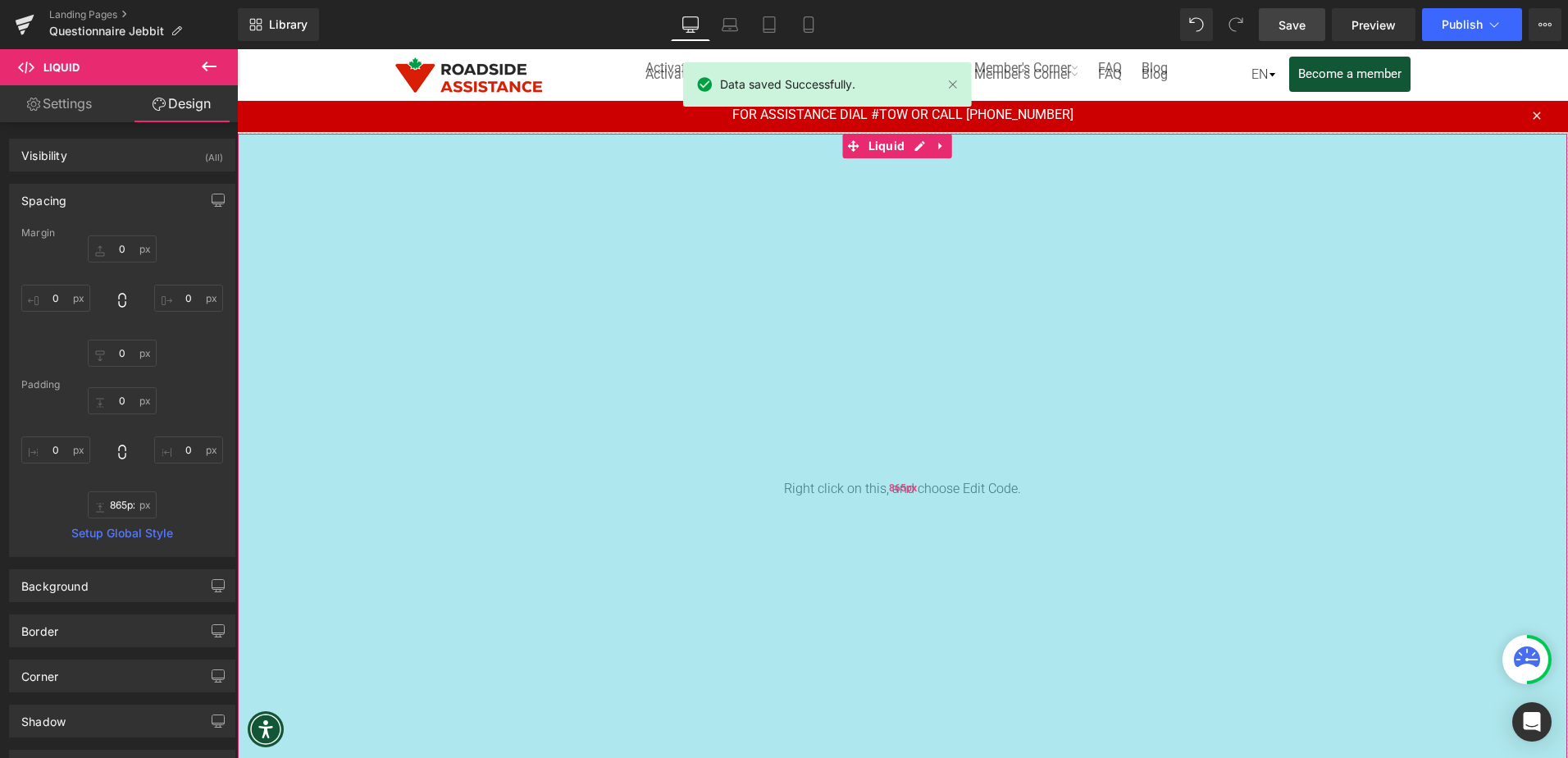
scroll to position [0, 0]
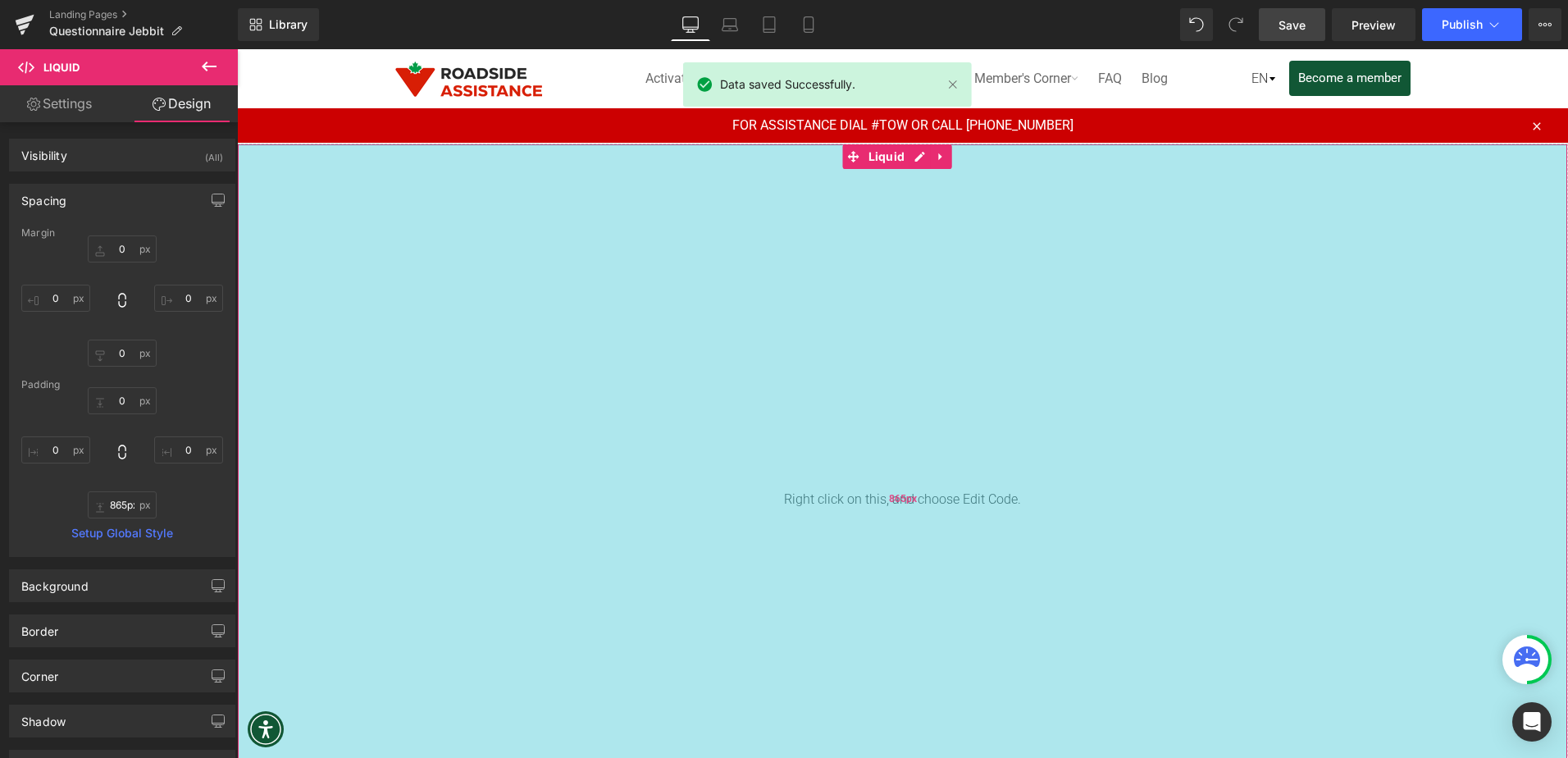
click at [940, 444] on div "865px" at bounding box center [902, 498] width 1329 height 710
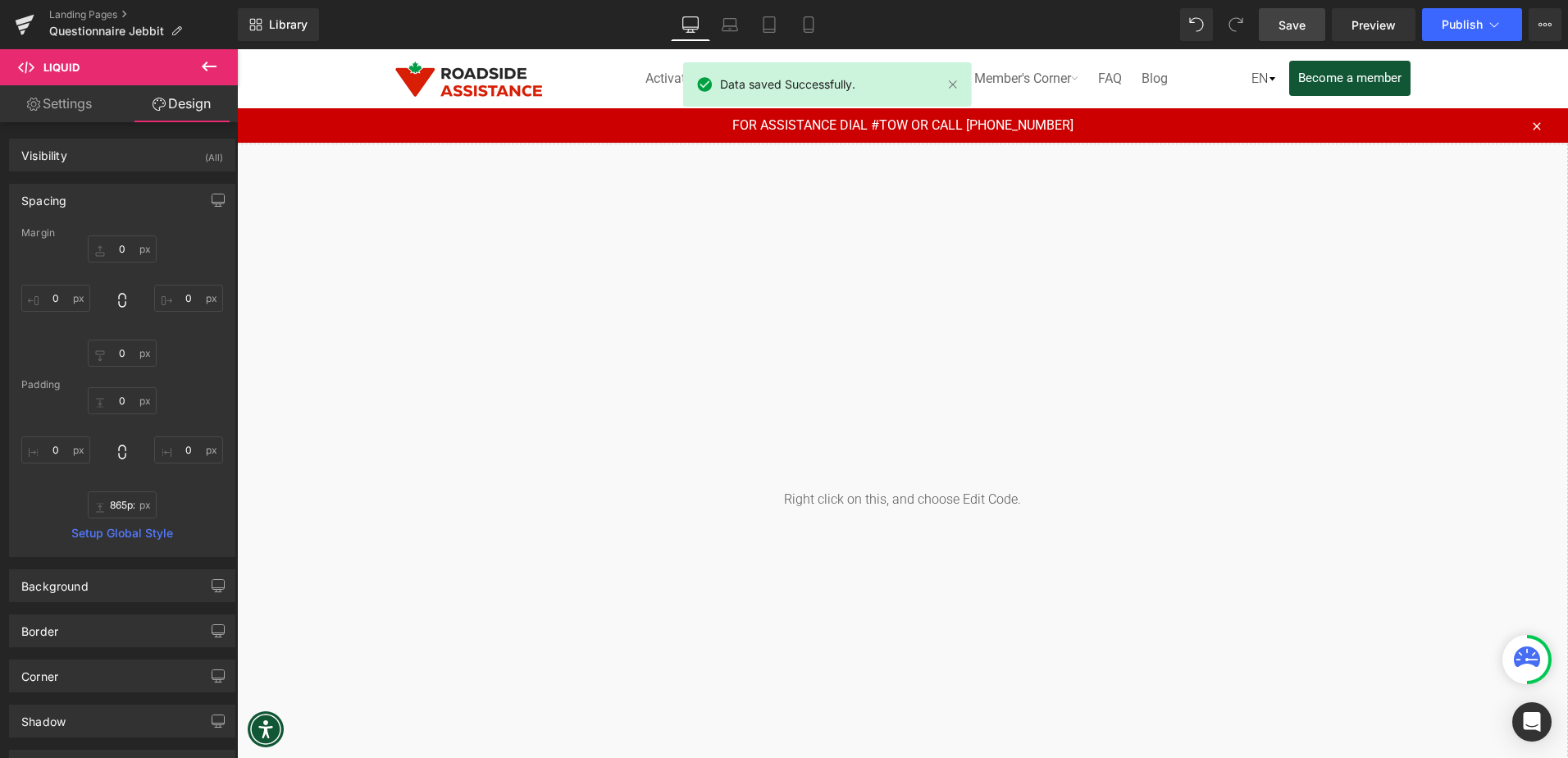
click at [1287, 17] on span "Save" at bounding box center [1291, 25] width 27 height 17
click at [1384, 36] on link "Preview" at bounding box center [1373, 24] width 84 height 33
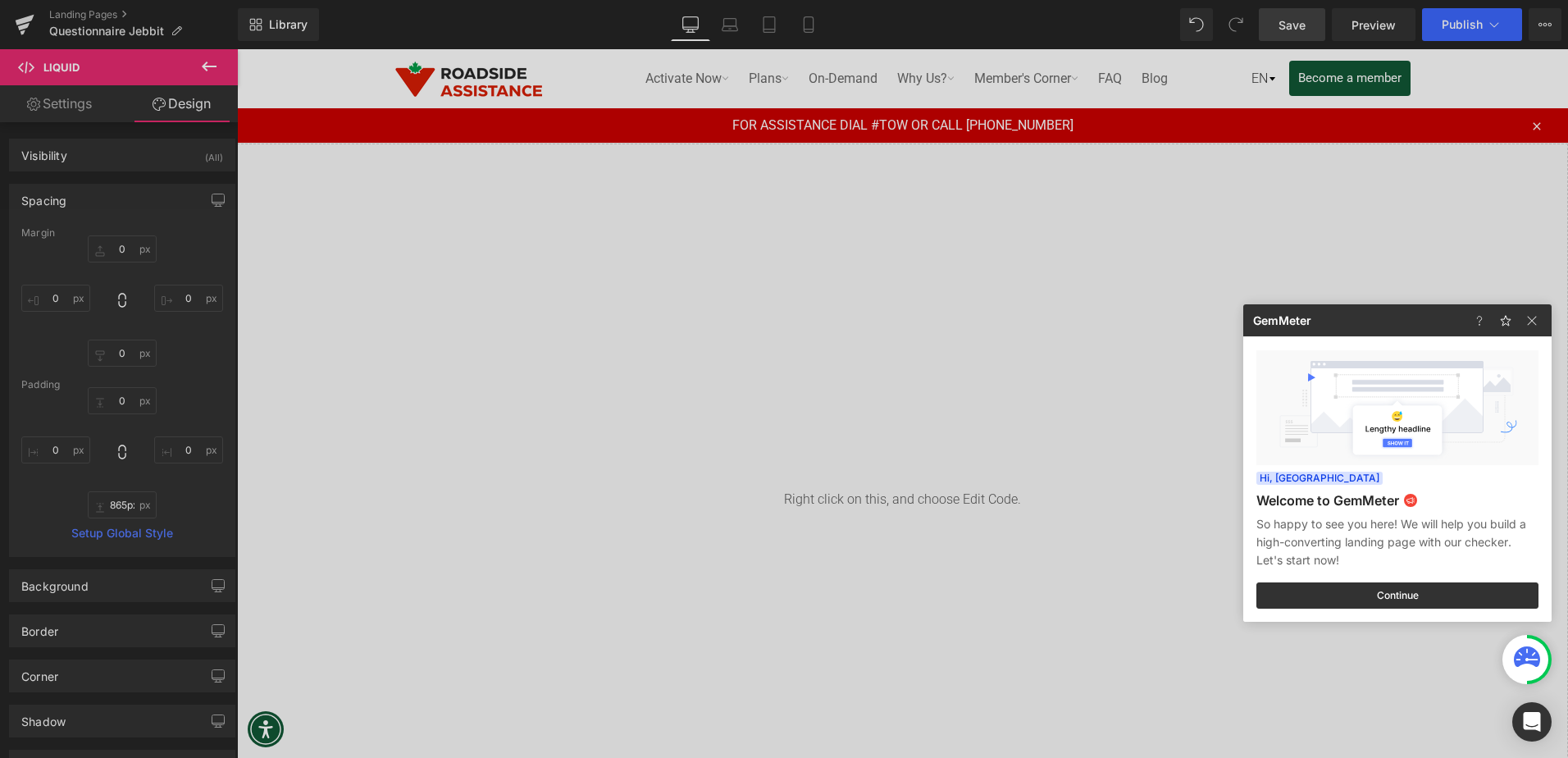
click at [1152, 250] on div at bounding box center [784, 379] width 1568 height 758
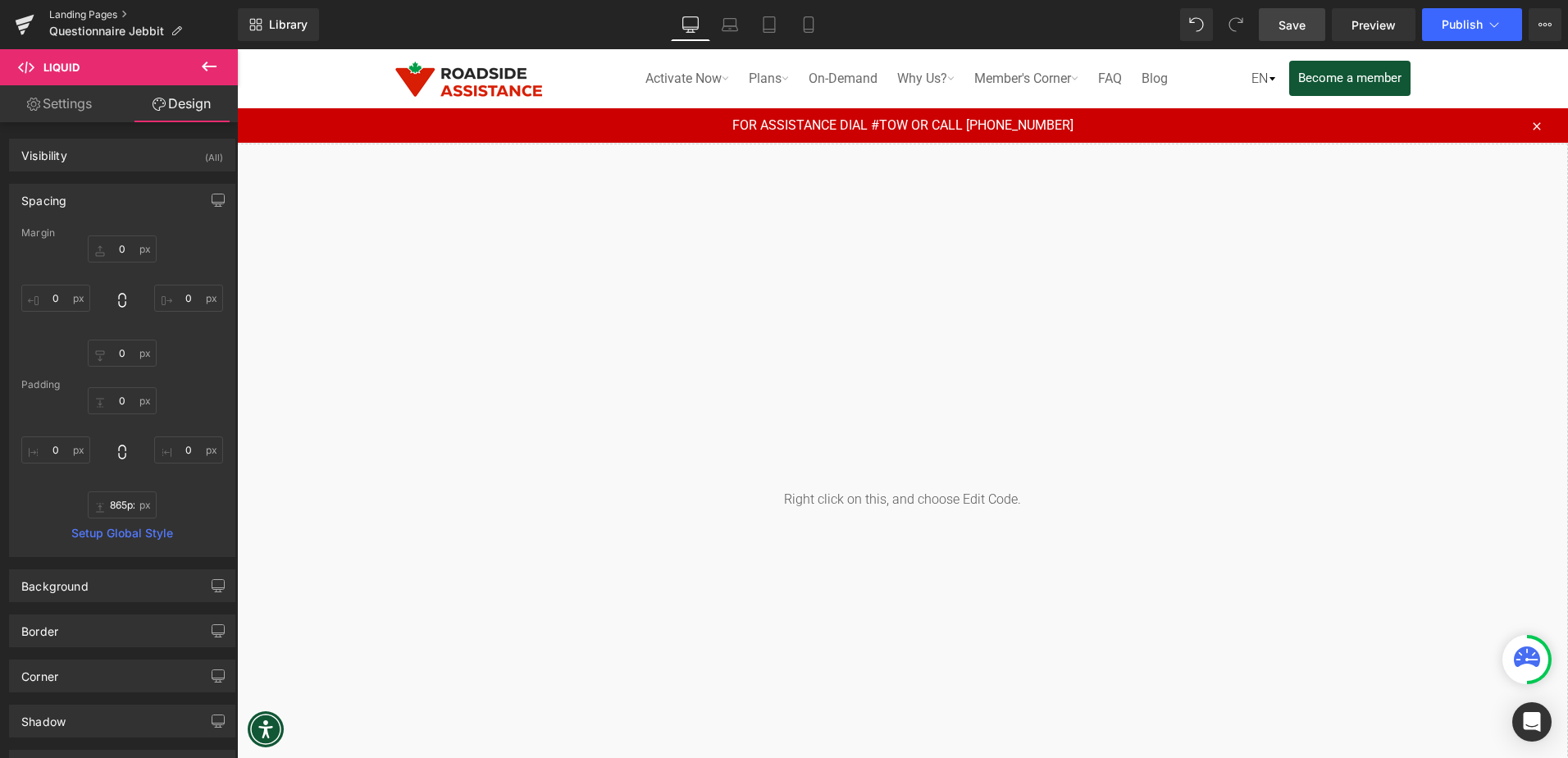
click at [128, 15] on link "Landing Pages" at bounding box center [143, 14] width 188 height 13
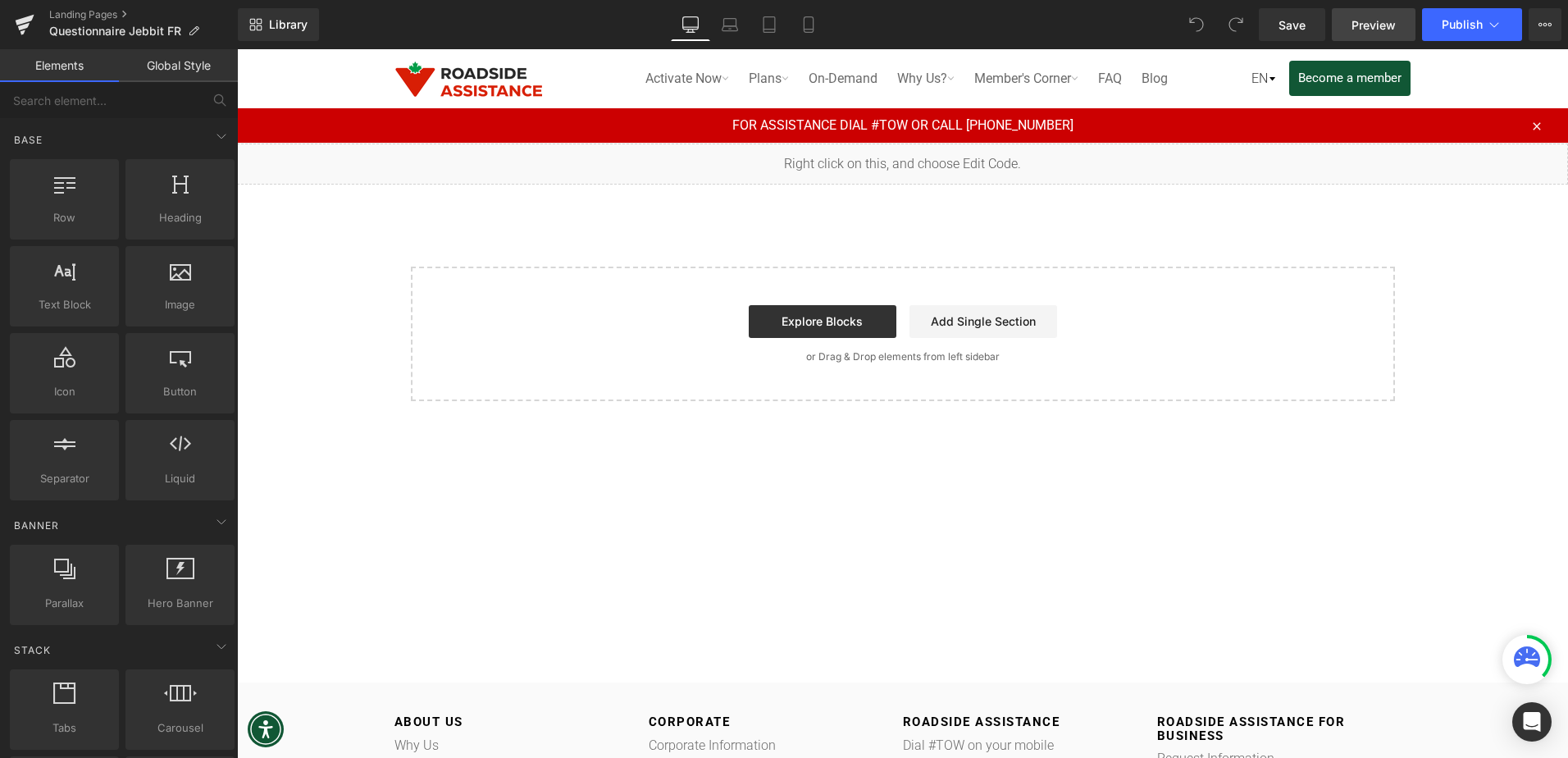
click at [1360, 32] on span "Preview" at bounding box center [1373, 25] width 44 height 17
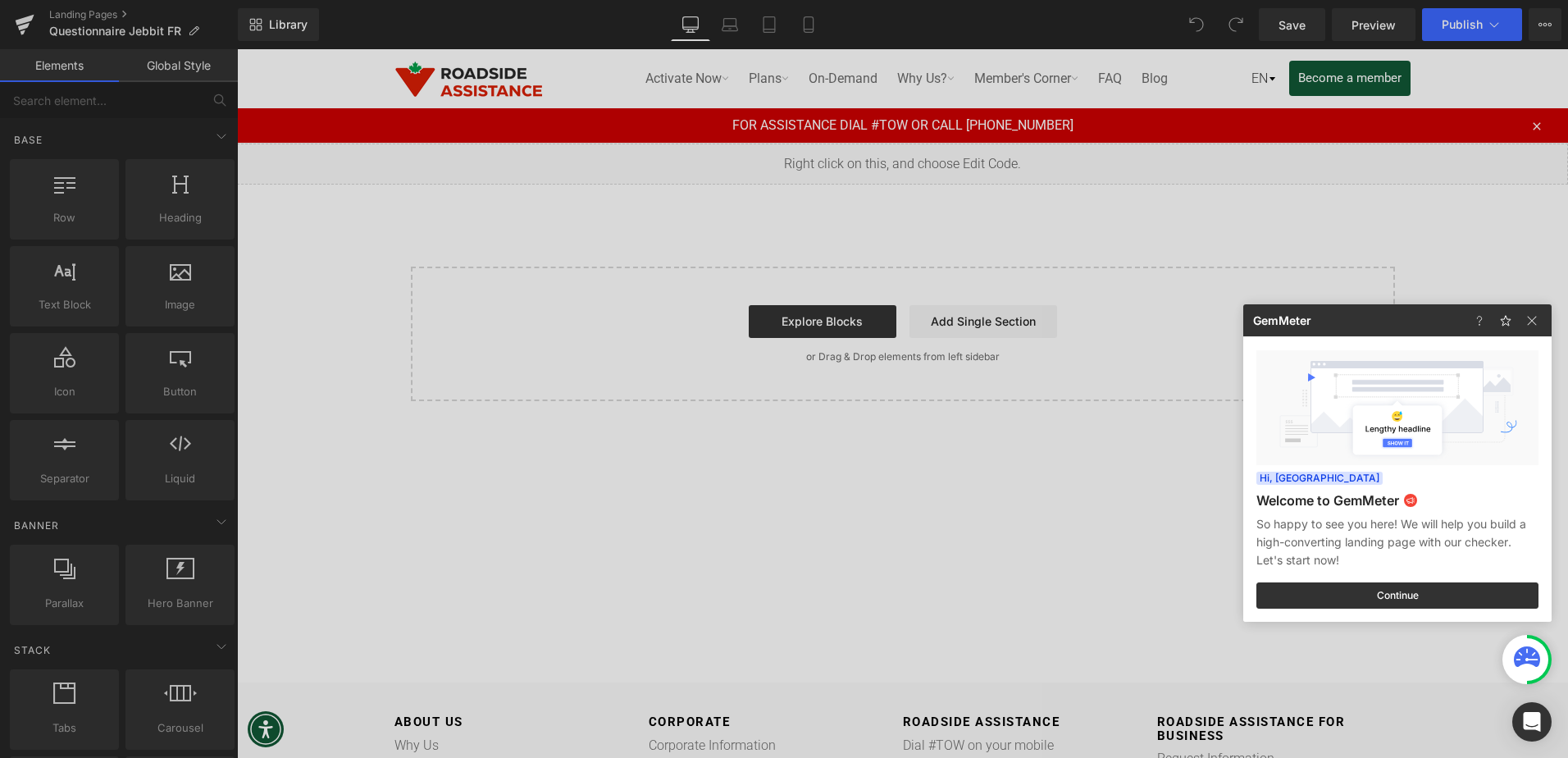
click at [1300, 193] on div at bounding box center [784, 379] width 1568 height 758
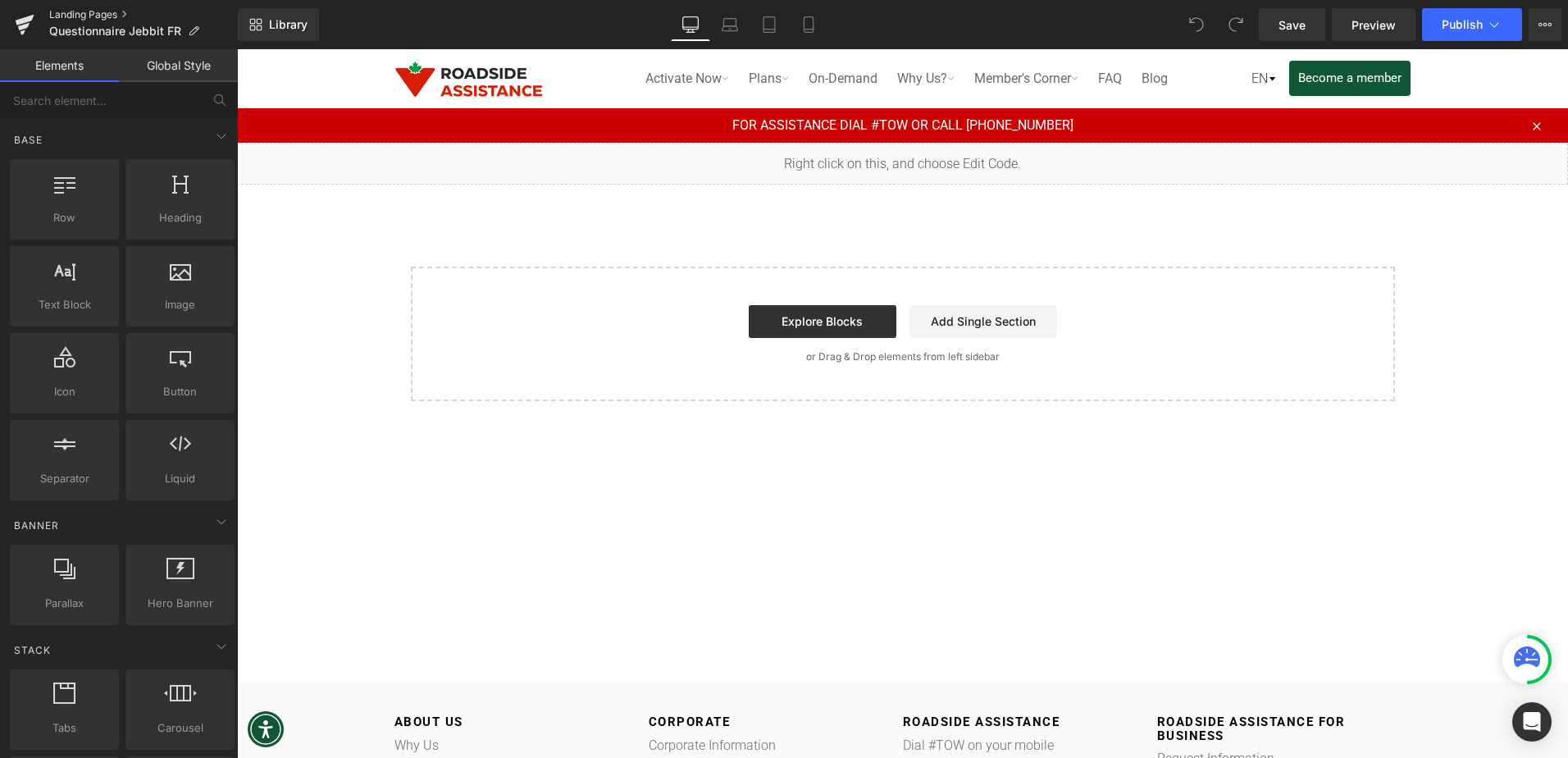
click at [58, 17] on link "Landing Pages" at bounding box center [143, 14] width 188 height 13
